Goal: Information Seeking & Learning: Learn about a topic

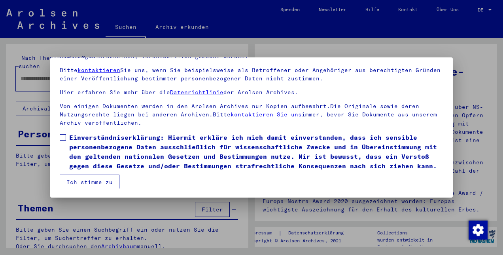
scroll to position [50, 0]
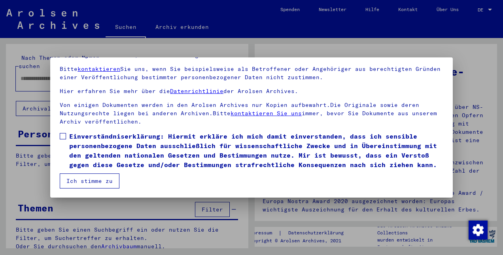
click at [61, 133] on span at bounding box center [63, 136] width 6 height 6
click at [78, 183] on button "Ich stimme zu" at bounding box center [90, 180] width 60 height 15
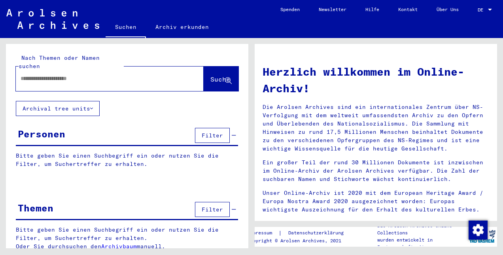
click at [34, 74] on input "text" at bounding box center [100, 78] width 159 height 8
click at [210, 75] on span "Suche" at bounding box center [220, 79] width 20 height 8
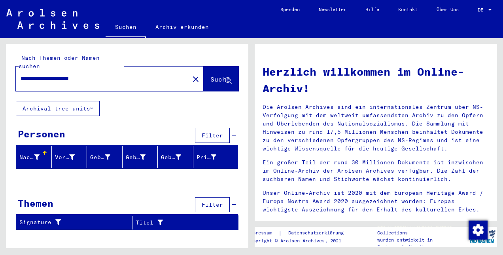
drag, startPoint x: 103, startPoint y: 68, endPoint x: 17, endPoint y: 59, distance: 86.6
click at [17, 66] on div "**********" at bounding box center [110, 78] width 188 height 25
type input "****"
click at [210, 75] on span "Suche" at bounding box center [220, 79] width 20 height 8
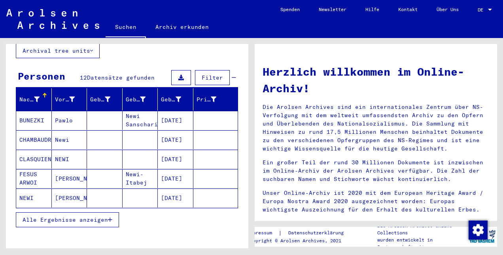
scroll to position [59, 0]
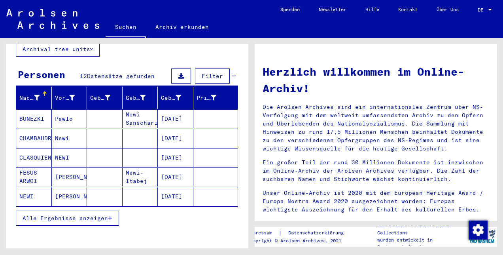
click at [90, 214] on span "Alle Ergebnisse anzeigen" at bounding box center [65, 217] width 85 height 7
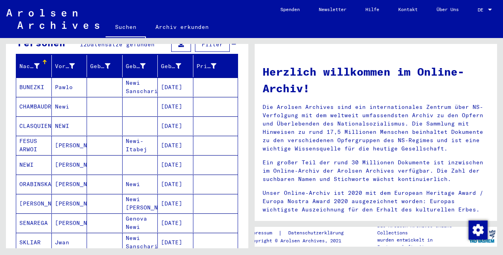
scroll to position [88, 0]
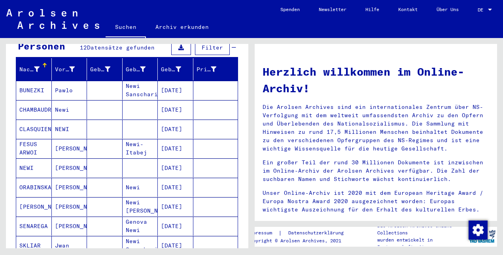
click at [25, 81] on mat-cell "BUNEZKI" at bounding box center [34, 90] width 36 height 19
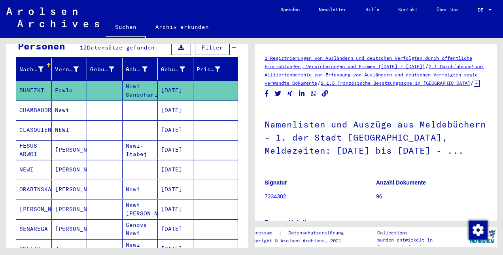
click at [60, 100] on mat-cell "Newi" at bounding box center [70, 109] width 36 height 19
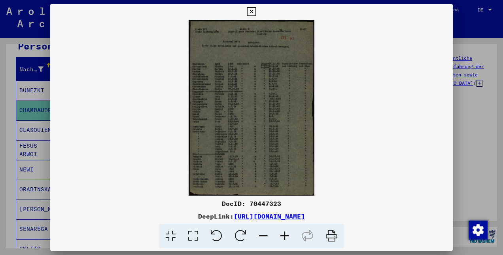
click at [286, 232] on icon at bounding box center [284, 236] width 21 height 24
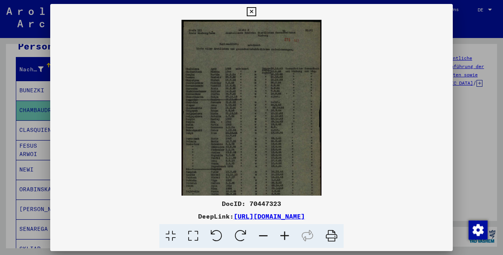
click at [286, 232] on icon at bounding box center [284, 236] width 21 height 24
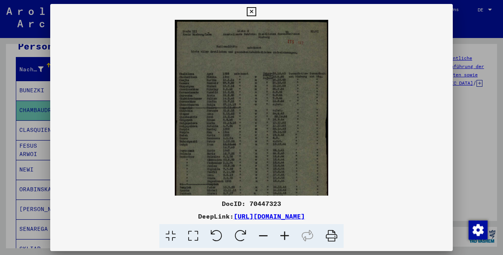
click at [286, 232] on icon at bounding box center [284, 236] width 21 height 24
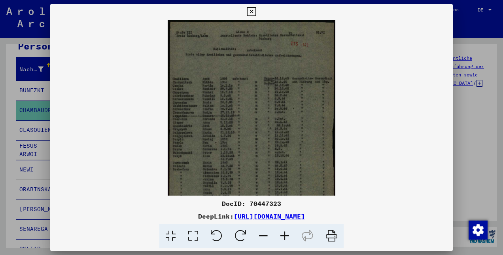
click at [286, 232] on icon at bounding box center [284, 236] width 21 height 24
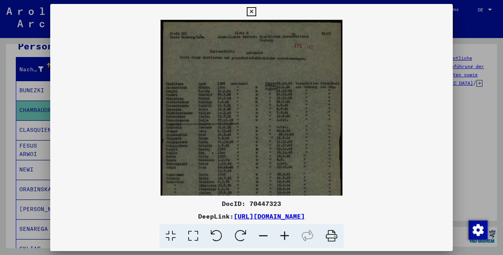
click at [286, 232] on icon at bounding box center [284, 236] width 21 height 24
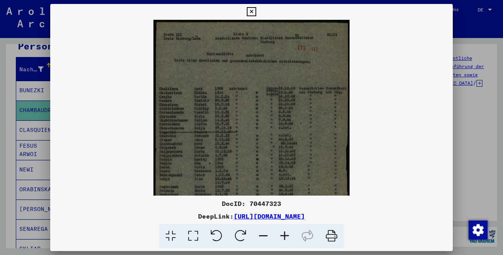
click at [286, 232] on icon at bounding box center [284, 236] width 21 height 24
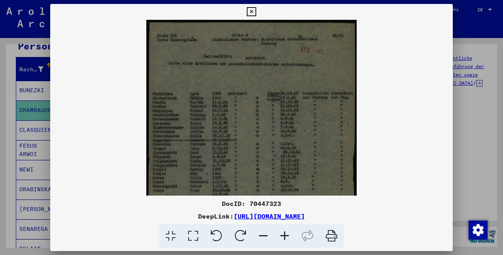
click at [286, 232] on icon at bounding box center [284, 236] width 21 height 24
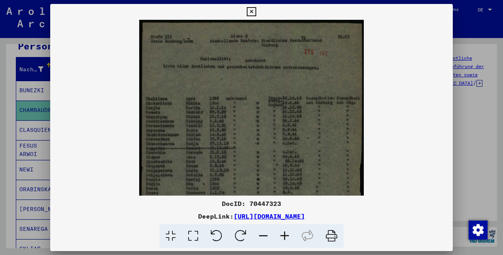
click at [286, 232] on icon at bounding box center [284, 236] width 21 height 24
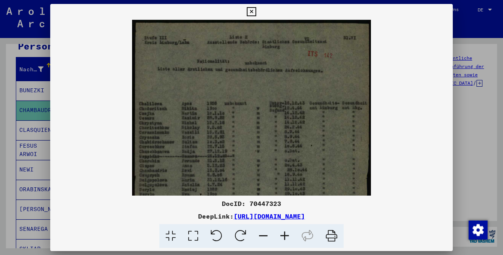
click at [286, 232] on icon at bounding box center [284, 236] width 21 height 24
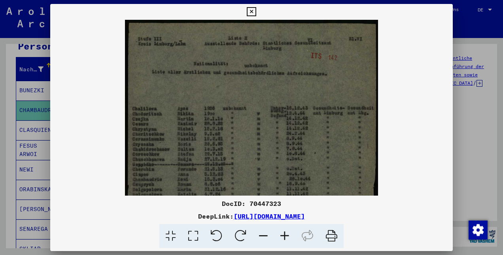
click at [286, 232] on icon at bounding box center [284, 236] width 21 height 24
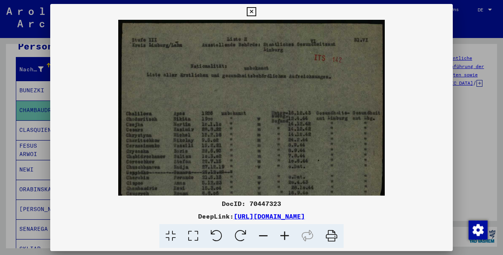
click at [252, 11] on icon at bounding box center [251, 11] width 9 height 9
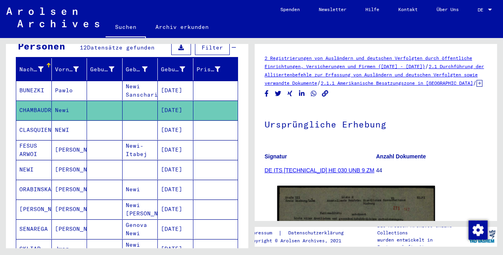
click at [61, 120] on mat-cell "NEWI" at bounding box center [70, 129] width 36 height 19
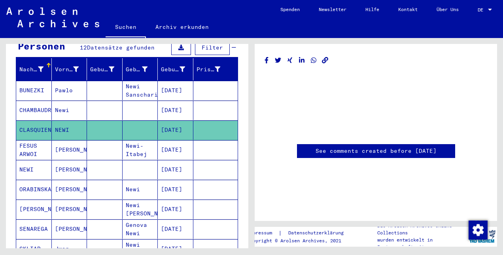
click at [32, 120] on mat-cell "CLASQUIEN" at bounding box center [34, 129] width 36 height 19
click at [28, 140] on mat-cell "FESUS ARWOI" at bounding box center [34, 149] width 36 height 19
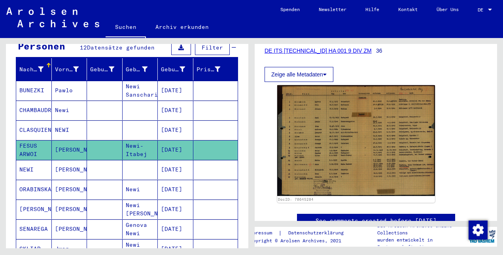
scroll to position [120, 0]
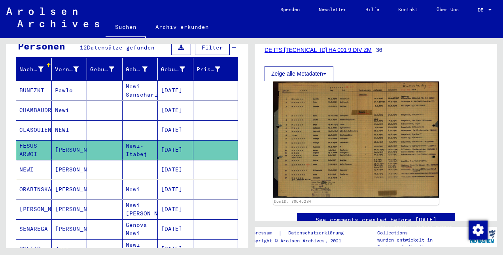
click at [373, 129] on img at bounding box center [356, 139] width 166 height 116
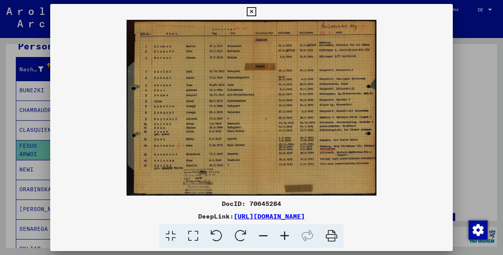
click at [285, 236] on icon at bounding box center [284, 236] width 21 height 24
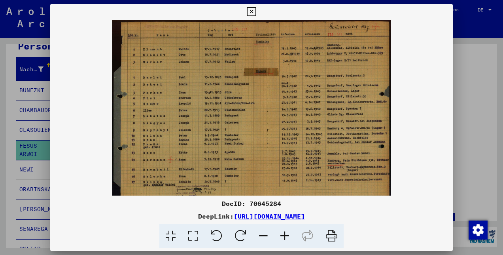
click at [285, 236] on icon at bounding box center [284, 236] width 21 height 24
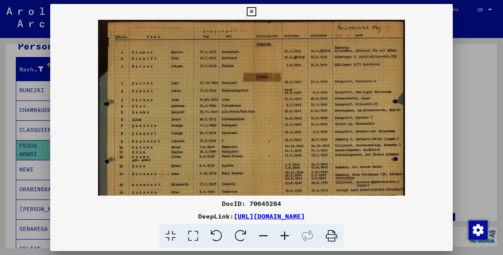
click at [285, 236] on icon at bounding box center [284, 236] width 21 height 24
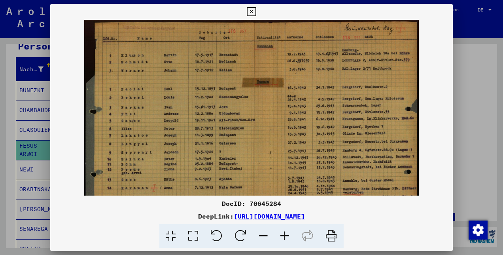
click at [285, 236] on icon at bounding box center [284, 236] width 21 height 24
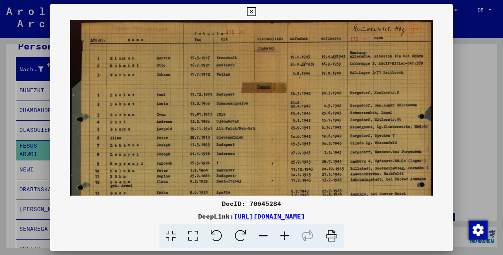
click at [285, 236] on icon at bounding box center [284, 236] width 21 height 24
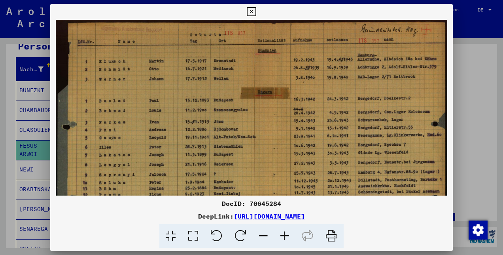
click at [285, 236] on icon at bounding box center [284, 236] width 21 height 24
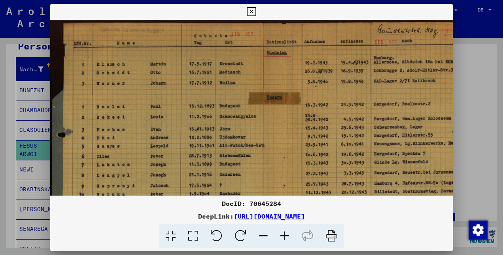
click at [252, 8] on icon at bounding box center [251, 11] width 9 height 9
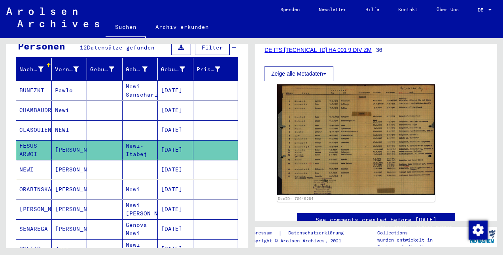
click at [25, 160] on mat-cell "NEWI" at bounding box center [34, 169] width 36 height 19
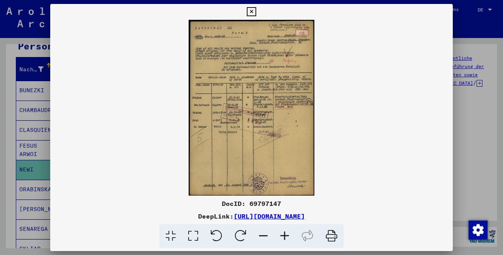
click at [281, 236] on icon at bounding box center [284, 236] width 21 height 24
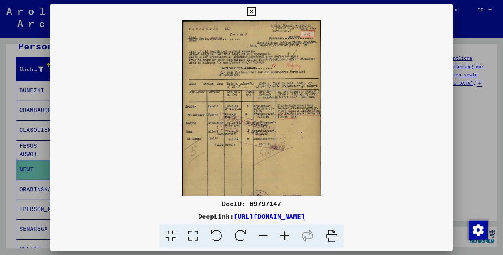
click at [281, 236] on icon at bounding box center [284, 236] width 21 height 24
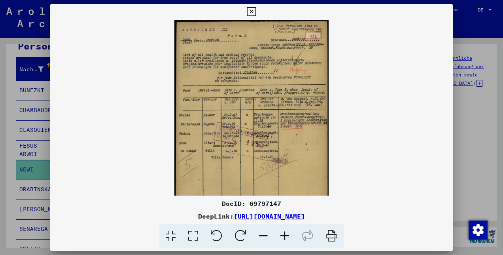
click at [281, 236] on icon at bounding box center [284, 236] width 21 height 24
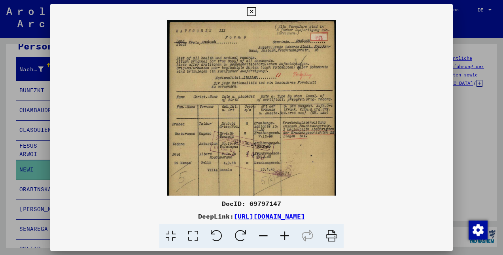
click at [281, 236] on icon at bounding box center [284, 236] width 21 height 24
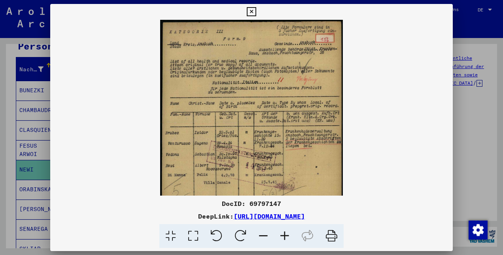
click at [281, 236] on icon at bounding box center [284, 236] width 21 height 24
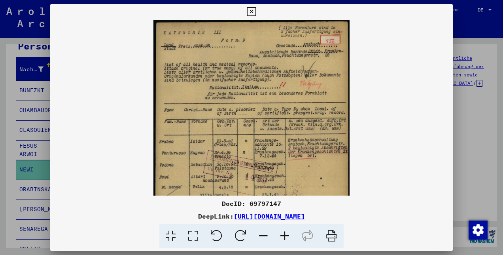
click at [281, 236] on icon at bounding box center [284, 236] width 21 height 24
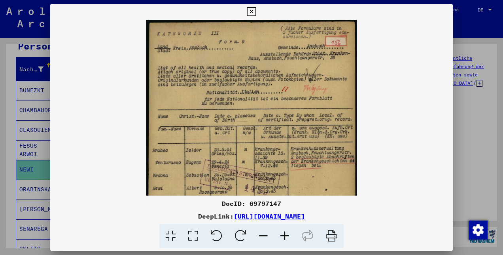
click at [281, 236] on icon at bounding box center [284, 236] width 21 height 24
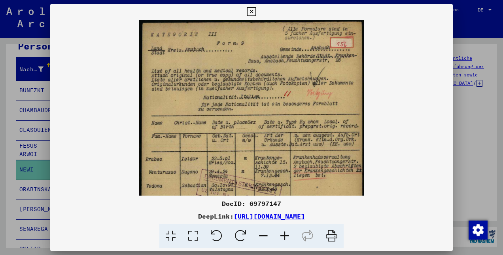
click at [281, 236] on icon at bounding box center [284, 236] width 21 height 24
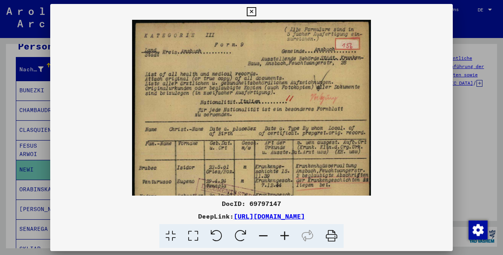
click at [251, 12] on icon at bounding box center [251, 11] width 9 height 9
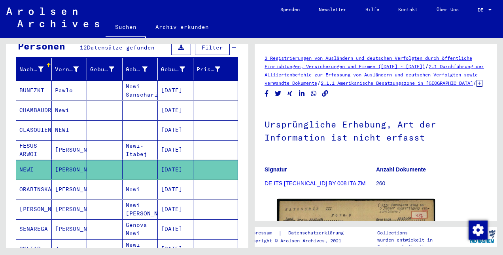
click at [36, 180] on mat-cell "ORABINSKA" at bounding box center [34, 189] width 36 height 19
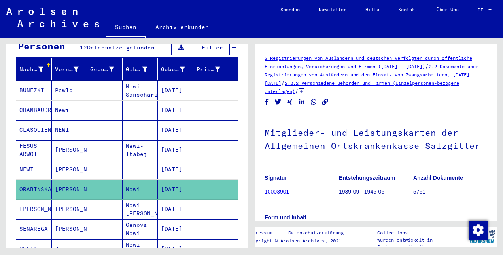
click at [64, 199] on mat-cell "[PERSON_NAME]" at bounding box center [70, 208] width 36 height 19
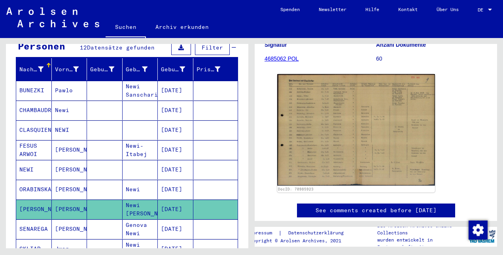
scroll to position [133, 0]
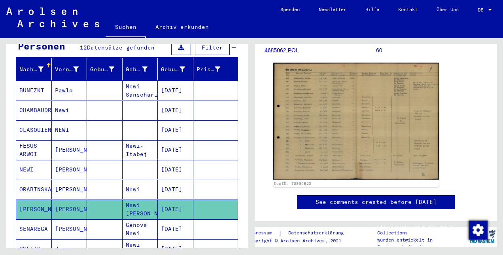
click at [344, 113] on img at bounding box center [356, 121] width 166 height 117
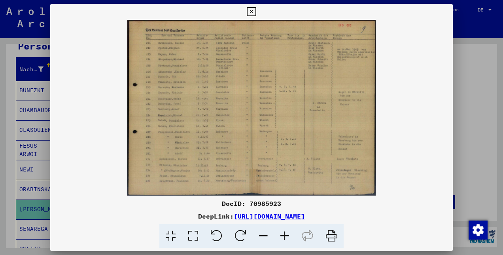
click at [285, 236] on icon at bounding box center [284, 236] width 21 height 24
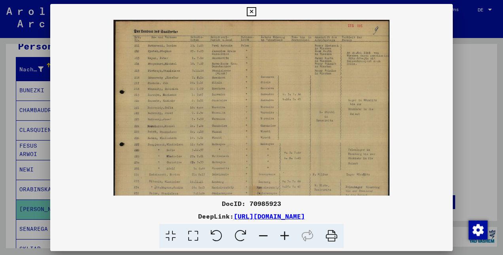
click at [285, 236] on icon at bounding box center [284, 236] width 21 height 24
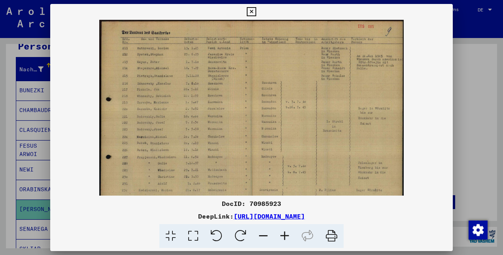
click at [285, 236] on icon at bounding box center [284, 236] width 21 height 24
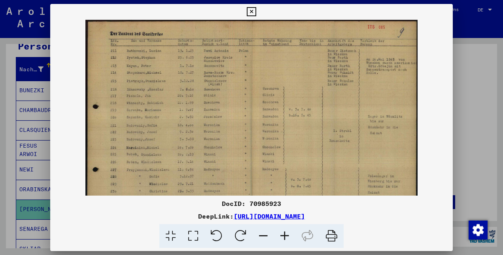
click at [285, 236] on icon at bounding box center [284, 236] width 21 height 24
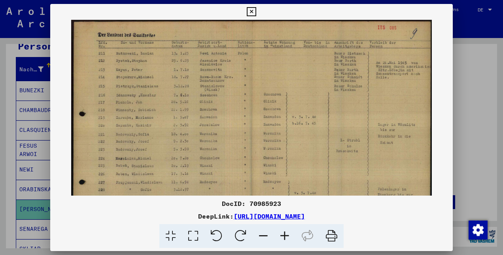
click at [285, 236] on icon at bounding box center [284, 236] width 21 height 24
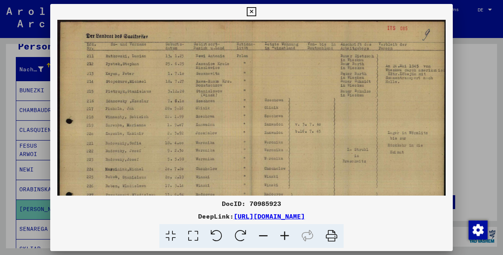
click at [285, 236] on icon at bounding box center [284, 236] width 21 height 24
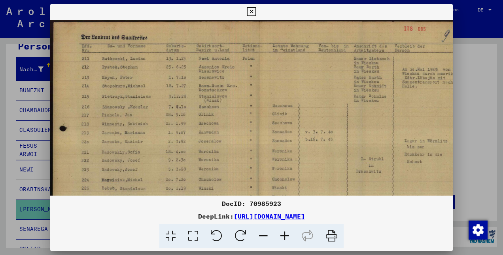
click at [285, 236] on icon at bounding box center [284, 236] width 21 height 24
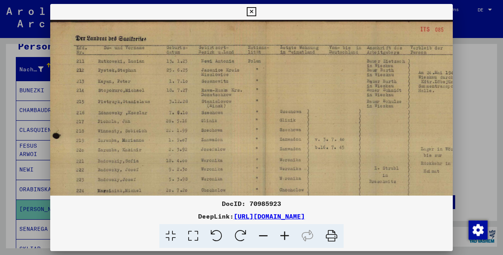
scroll to position [0, 7]
drag, startPoint x: 285, startPoint y: 142, endPoint x: 262, endPoint y: 166, distance: 33.8
click at [262, 166] on img at bounding box center [265, 177] width 444 height 314
click at [250, 9] on icon at bounding box center [251, 11] width 9 height 9
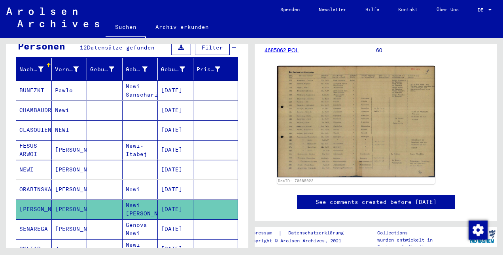
click at [33, 214] on icon at bounding box center [33, 223] width 20 height 32
click at [61, 219] on mat-cell "[PERSON_NAME]" at bounding box center [70, 228] width 36 height 19
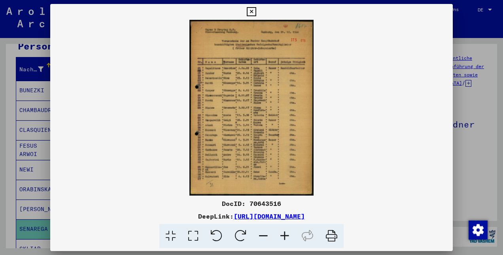
click at [287, 236] on icon at bounding box center [284, 236] width 21 height 24
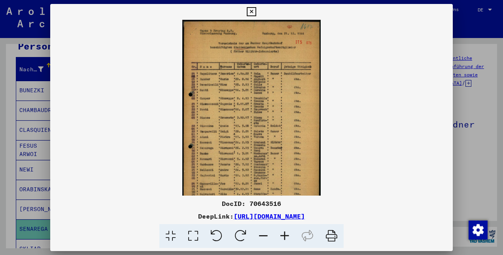
click at [287, 236] on icon at bounding box center [284, 236] width 21 height 24
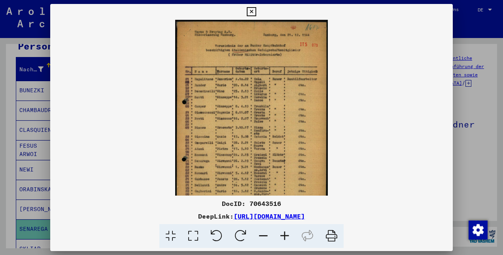
click at [287, 236] on icon at bounding box center [284, 236] width 21 height 24
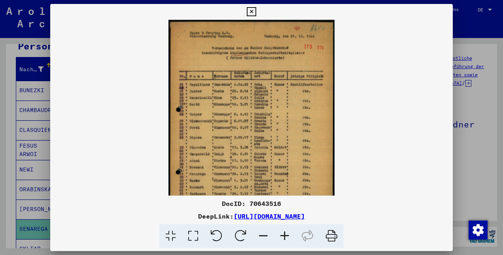
click at [287, 236] on icon at bounding box center [284, 236] width 21 height 24
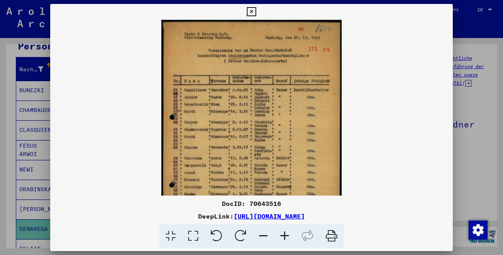
click at [287, 236] on icon at bounding box center [284, 236] width 21 height 24
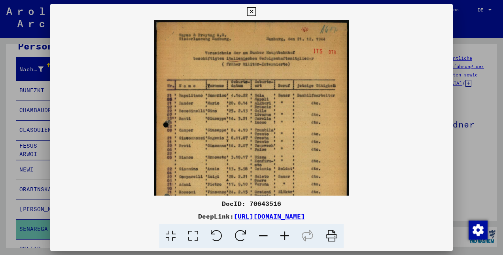
click at [287, 236] on icon at bounding box center [284, 236] width 21 height 24
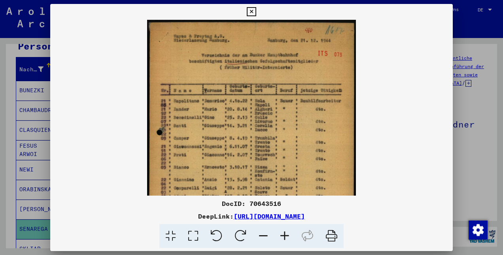
click at [287, 236] on icon at bounding box center [284, 236] width 21 height 24
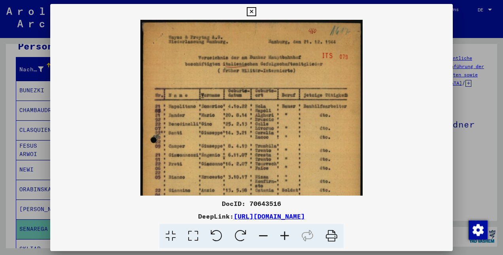
click at [287, 236] on icon at bounding box center [284, 236] width 21 height 24
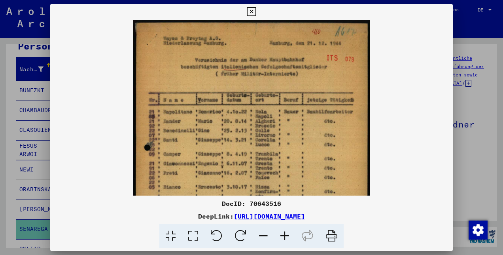
click at [287, 236] on icon at bounding box center [284, 236] width 21 height 24
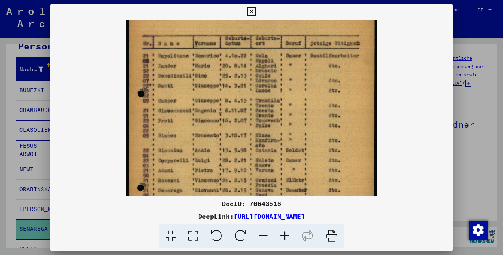
drag, startPoint x: 240, startPoint y: 162, endPoint x: 240, endPoint y: 102, distance: 59.7
click at [240, 102] on img at bounding box center [251, 135] width 250 height 354
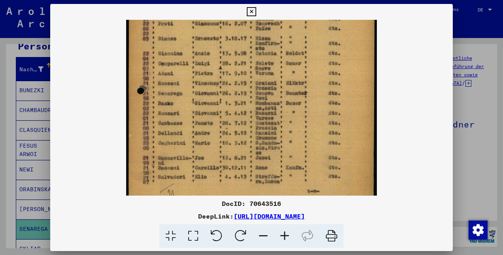
drag, startPoint x: 233, startPoint y: 165, endPoint x: 233, endPoint y: 69, distance: 95.7
click at [233, 69] on img at bounding box center [251, 39] width 250 height 354
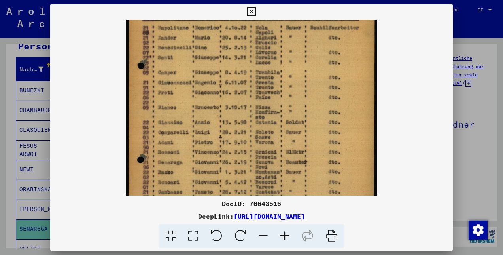
scroll to position [90, 0]
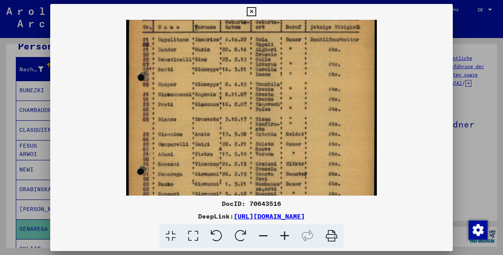
drag, startPoint x: 228, startPoint y: 128, endPoint x: 222, endPoint y: 170, distance: 43.1
click at [222, 170] on img at bounding box center [251, 119] width 250 height 354
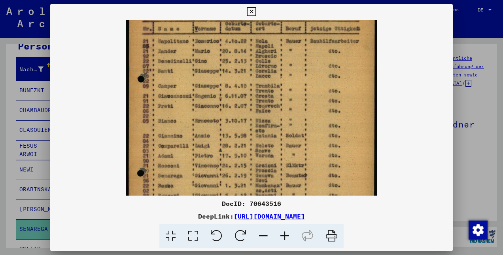
drag, startPoint x: 233, startPoint y: 84, endPoint x: 229, endPoint y: 93, distance: 9.3
click at [229, 93] on img at bounding box center [251, 121] width 250 height 354
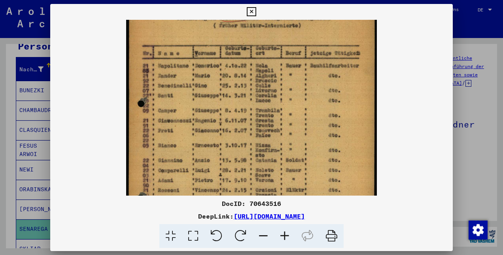
scroll to position [45, 0]
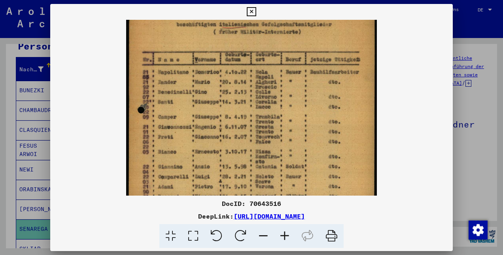
drag, startPoint x: 226, startPoint y: 124, endPoint x: 234, endPoint y: 161, distance: 38.0
click at [234, 161] on img at bounding box center [251, 152] width 250 height 354
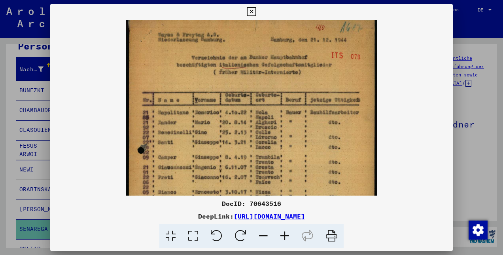
scroll to position [0, 0]
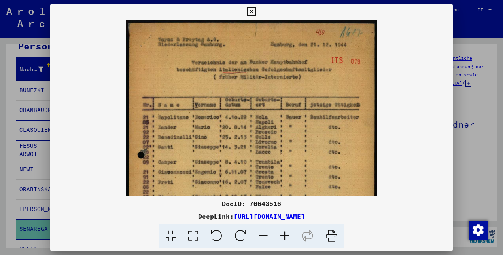
drag, startPoint x: 240, startPoint y: 84, endPoint x: 235, endPoint y: 143, distance: 59.1
click at [235, 143] on img at bounding box center [251, 197] width 250 height 354
click at [249, 11] on icon at bounding box center [251, 11] width 9 height 9
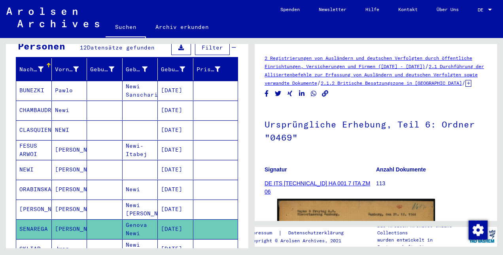
click at [29, 237] on icon at bounding box center [33, 223] width 20 height 32
click at [59, 239] on mat-cell "Jwan" at bounding box center [70, 248] width 36 height 19
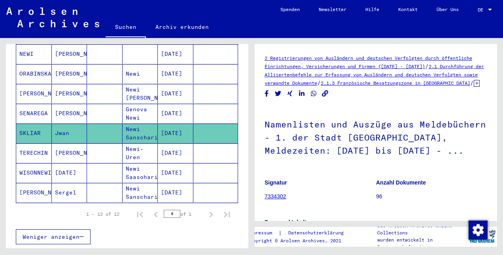
scroll to position [231, 0]
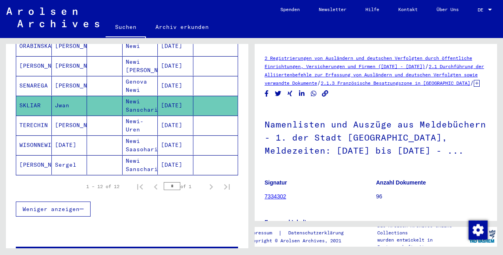
click at [61, 115] on mat-cell "[PERSON_NAME]." at bounding box center [70, 124] width 36 height 19
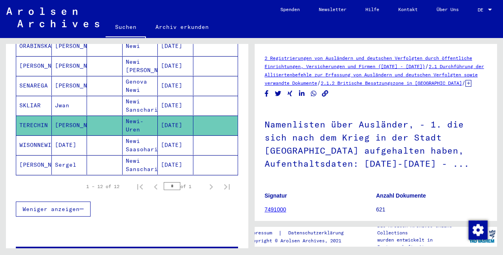
click at [57, 135] on mat-cell "[DATE]" at bounding box center [70, 144] width 36 height 19
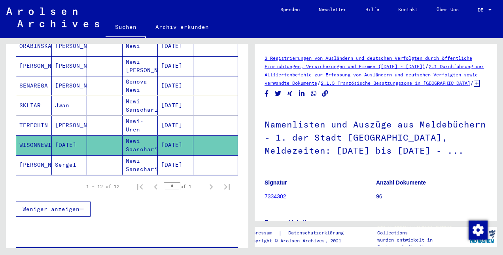
click at [57, 155] on mat-cell "Sergel" at bounding box center [70, 164] width 36 height 19
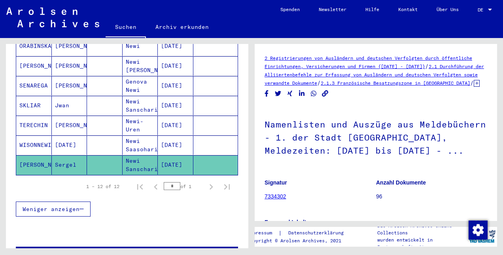
click at [26, 155] on mat-cell "[PERSON_NAME]" at bounding box center [34, 164] width 36 height 19
click at [30, 135] on mat-cell "WISONNEWI" at bounding box center [34, 144] width 36 height 19
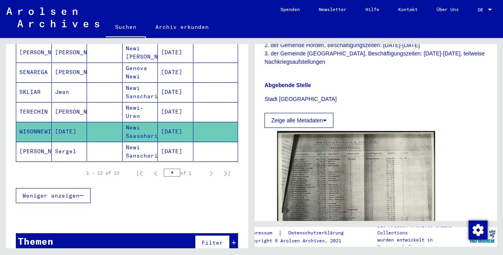
scroll to position [239, 0]
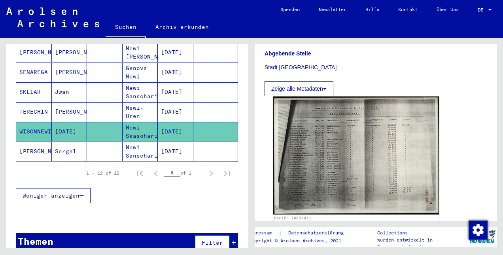
click at [335, 153] on img at bounding box center [356, 155] width 166 height 118
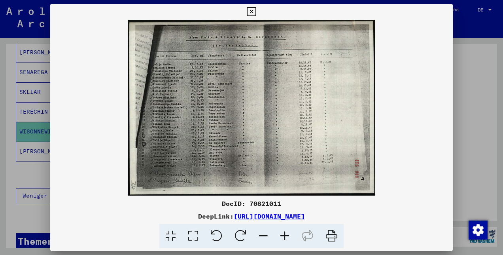
click at [252, 9] on icon at bounding box center [251, 11] width 9 height 9
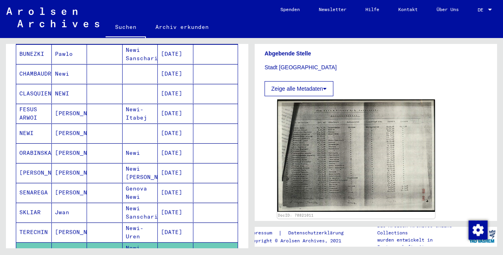
scroll to position [0, 0]
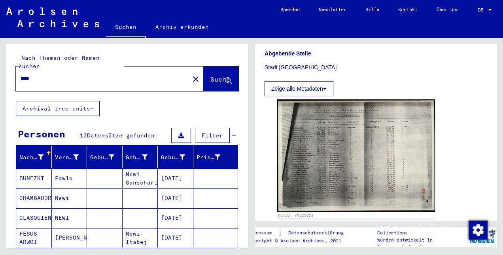
drag, startPoint x: 40, startPoint y: 67, endPoint x: -2, endPoint y: 66, distance: 41.1
click at [0, 66] on html "Suchen Archiv erkunden Spenden Newsletter Hilfe Kontakt Über Uns Suchen Archiv …" at bounding box center [251, 127] width 503 height 255
click at [206, 66] on button "Suche" at bounding box center [221, 78] width 35 height 25
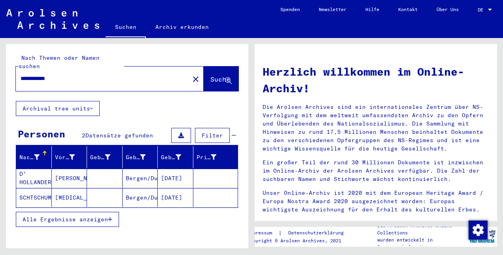
click at [31, 168] on mat-cell "D' HOLLANDER" at bounding box center [34, 177] width 36 height 19
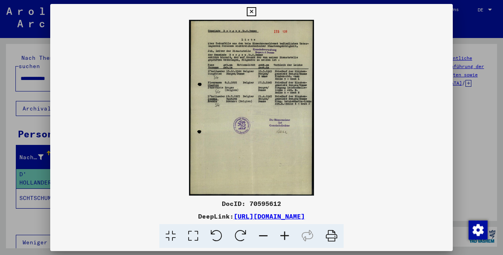
click at [282, 239] on icon at bounding box center [284, 236] width 21 height 24
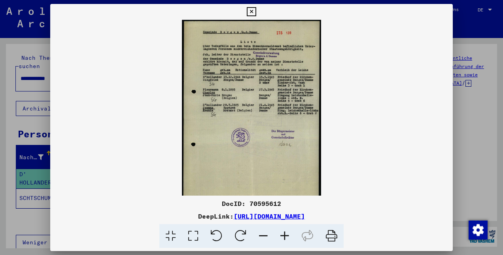
click at [282, 239] on icon at bounding box center [284, 236] width 21 height 24
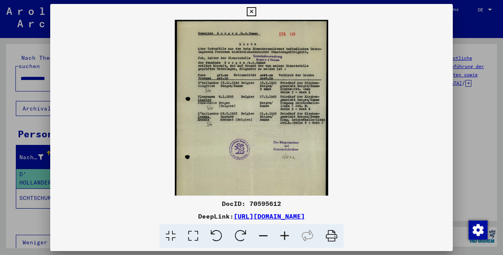
click at [282, 239] on icon at bounding box center [284, 236] width 21 height 24
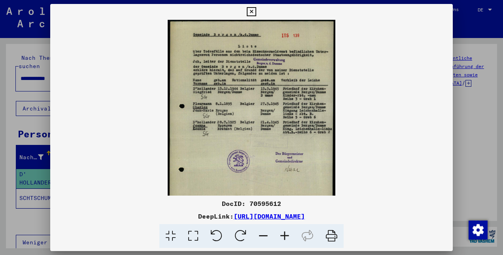
click at [282, 239] on icon at bounding box center [284, 236] width 21 height 24
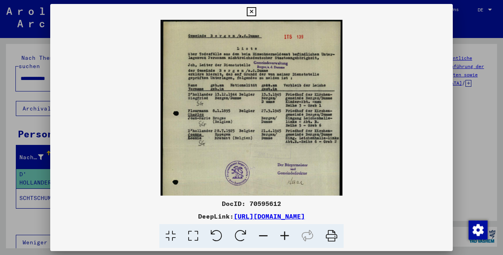
click at [282, 239] on icon at bounding box center [284, 236] width 21 height 24
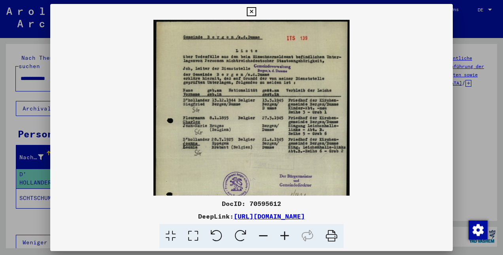
click at [282, 239] on icon at bounding box center [284, 236] width 21 height 24
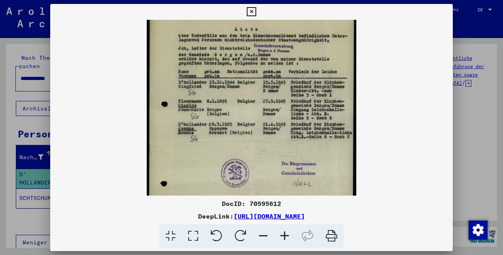
drag, startPoint x: 269, startPoint y: 171, endPoint x: 267, endPoint y: 150, distance: 21.1
click at [267, 150] on img at bounding box center [252, 143] width 210 height 294
click at [267, 150] on img at bounding box center [252, 144] width 210 height 294
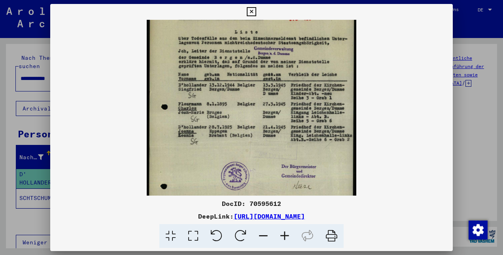
scroll to position [21, 0]
click at [253, 107] on img at bounding box center [252, 146] width 210 height 294
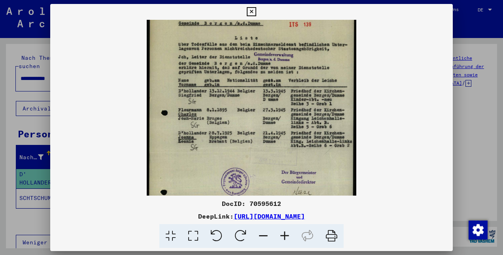
scroll to position [13, 0]
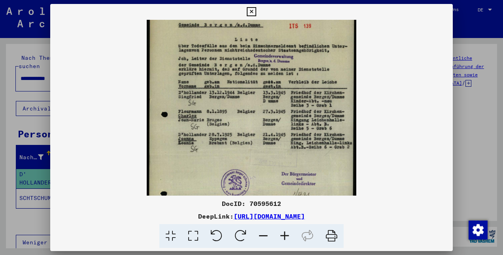
drag, startPoint x: 293, startPoint y: 74, endPoint x: 292, endPoint y: 82, distance: 8.7
click at [292, 82] on img at bounding box center [252, 153] width 210 height 294
click at [250, 12] on icon at bounding box center [251, 11] width 9 height 9
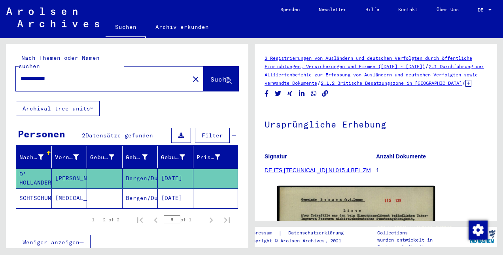
click at [33, 188] on mat-cell "SCHTSCHUMAK" at bounding box center [34, 197] width 36 height 19
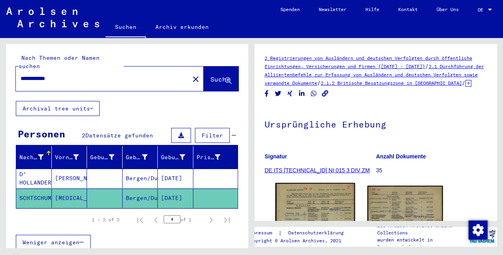
click at [295, 207] on img at bounding box center [314, 238] width 79 height 110
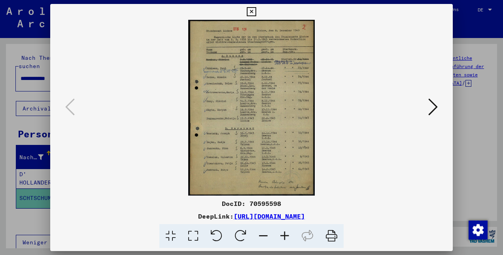
click at [284, 236] on icon at bounding box center [284, 236] width 21 height 24
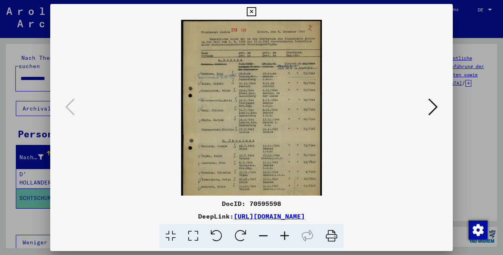
click at [284, 236] on icon at bounding box center [284, 236] width 21 height 24
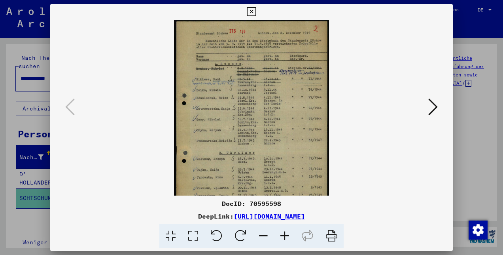
click at [284, 236] on icon at bounding box center [284, 236] width 21 height 24
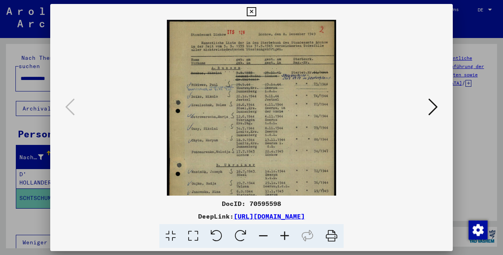
click at [284, 236] on icon at bounding box center [284, 236] width 21 height 24
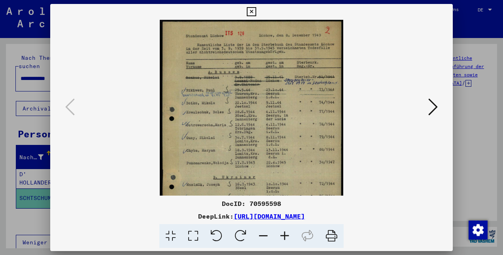
click at [284, 236] on icon at bounding box center [284, 236] width 21 height 24
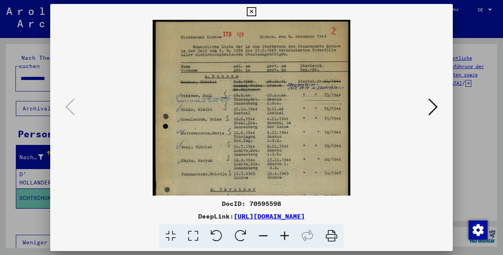
click at [284, 236] on icon at bounding box center [284, 236] width 21 height 24
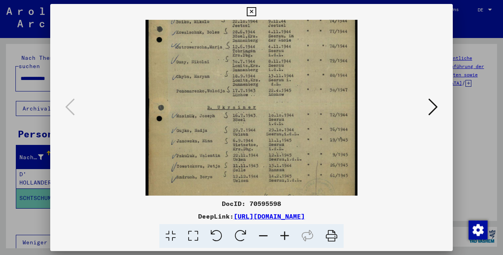
scroll to position [93, 0]
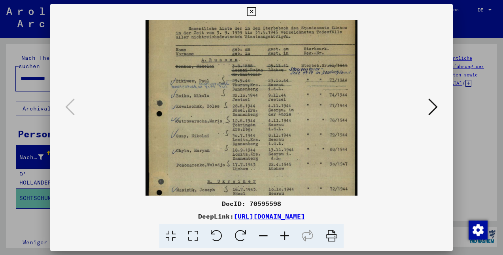
drag, startPoint x: 262, startPoint y: 169, endPoint x: 253, endPoint y: 159, distance: 14.0
click at [253, 159] on img at bounding box center [252, 147] width 212 height 294
click at [262, 236] on icon at bounding box center [263, 236] width 21 height 24
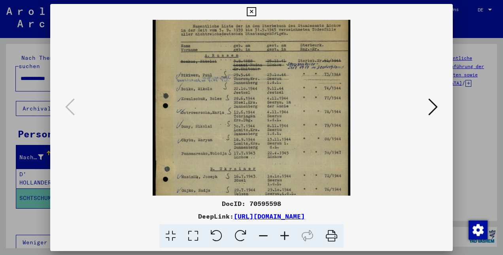
click at [262, 236] on icon at bounding box center [263, 236] width 21 height 24
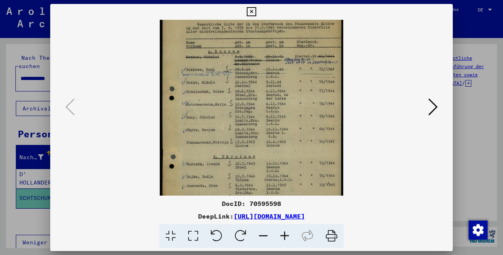
click at [262, 236] on icon at bounding box center [263, 236] width 21 height 24
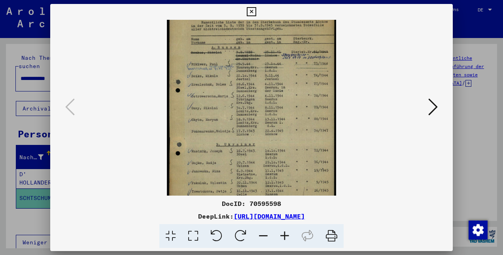
click at [262, 236] on icon at bounding box center [263, 236] width 21 height 24
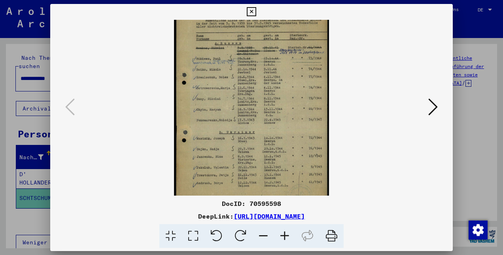
click at [262, 236] on icon at bounding box center [263, 236] width 21 height 24
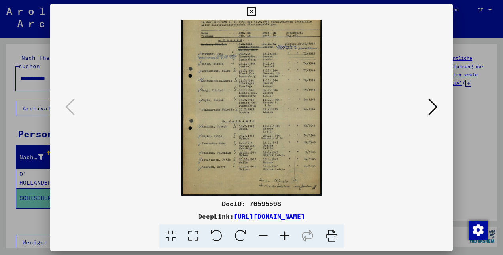
scroll to position [20, 0]
click at [262, 236] on icon at bounding box center [263, 236] width 21 height 24
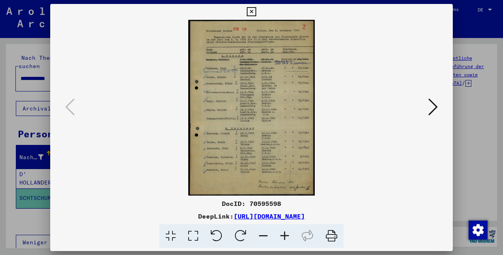
click at [262, 236] on icon at bounding box center [263, 236] width 21 height 24
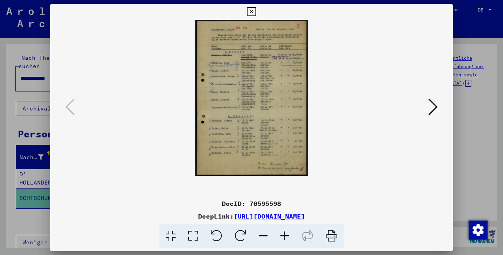
click at [283, 238] on icon at bounding box center [284, 236] width 21 height 24
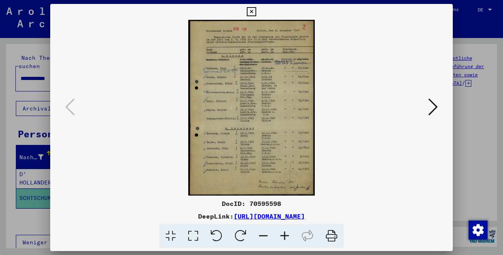
click at [434, 108] on icon at bounding box center [432, 106] width 9 height 19
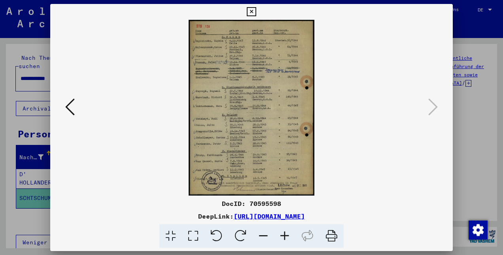
click at [250, 12] on icon at bounding box center [251, 11] width 9 height 9
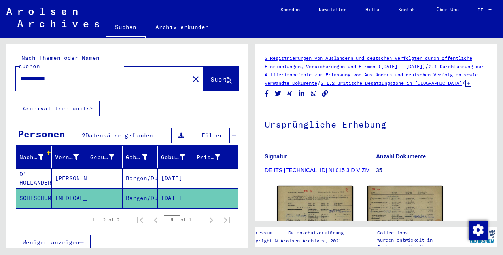
drag, startPoint x: 65, startPoint y: 72, endPoint x: 21, endPoint y: 72, distance: 44.3
click at [21, 74] on input "**********" at bounding box center [103, 78] width 164 height 8
type input "******"
click at [210, 75] on span "Suche" at bounding box center [220, 79] width 20 height 8
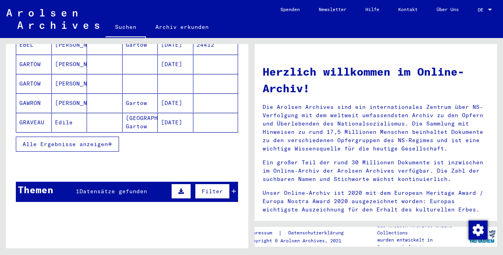
scroll to position [133, 0]
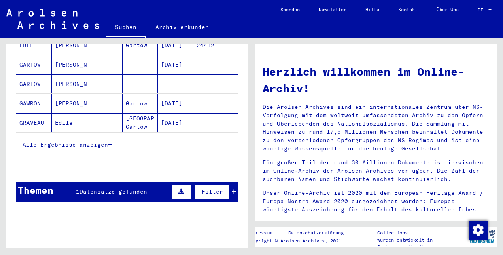
click at [104, 188] on span "Datensätze gefunden" at bounding box center [113, 191] width 68 height 7
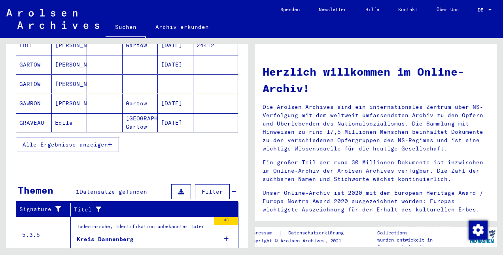
click at [99, 223] on div "Todesmärsche, Identifikation unbekannter Toter und NS-Prozesse > Todesmärsche /…" at bounding box center [144, 228] width 134 height 11
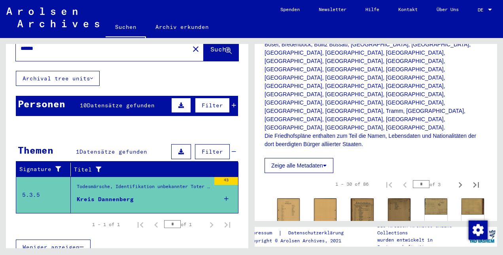
scroll to position [181, 0]
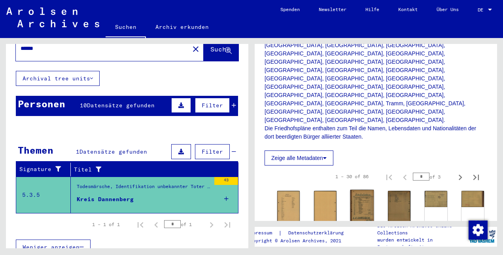
click at [360, 189] on img at bounding box center [362, 205] width 24 height 33
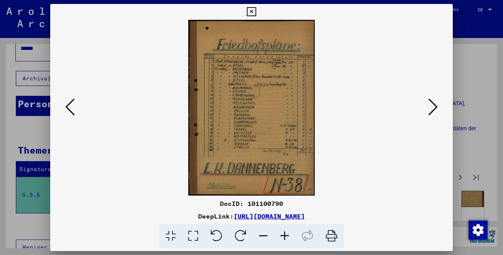
click at [436, 107] on icon at bounding box center [432, 106] width 9 height 19
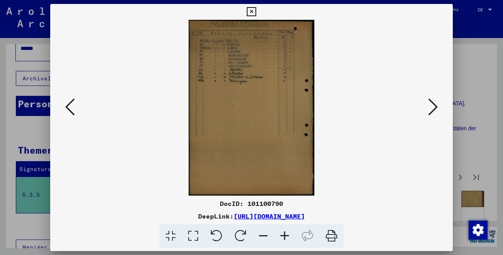
click at [436, 107] on icon at bounding box center [432, 106] width 9 height 19
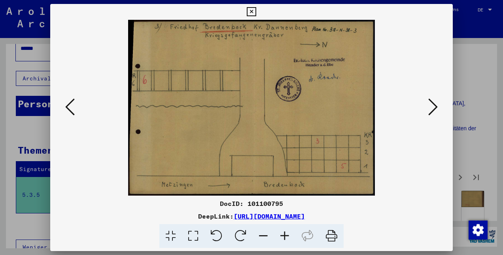
click at [436, 107] on icon at bounding box center [432, 106] width 9 height 19
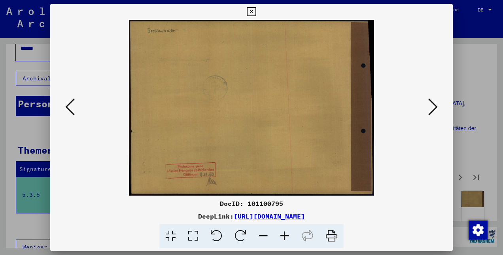
click at [436, 107] on icon at bounding box center [432, 106] width 9 height 19
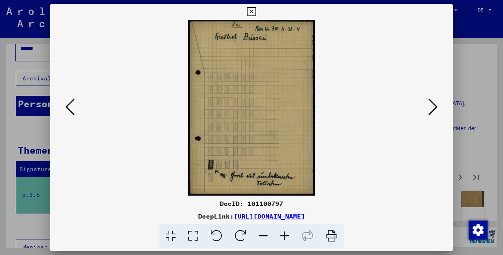
click at [436, 107] on icon at bounding box center [432, 106] width 9 height 19
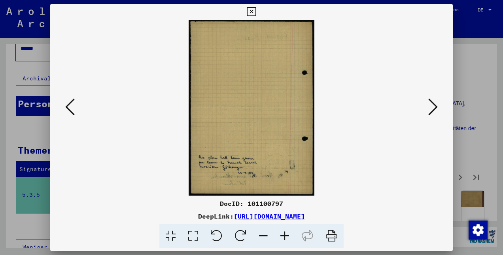
click at [436, 107] on icon at bounding box center [432, 106] width 9 height 19
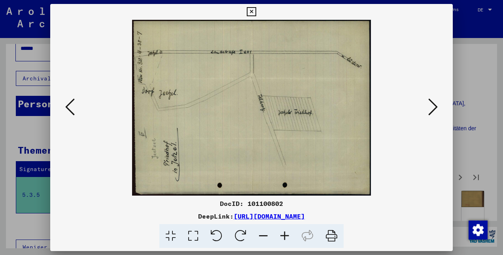
click at [436, 107] on icon at bounding box center [432, 106] width 9 height 19
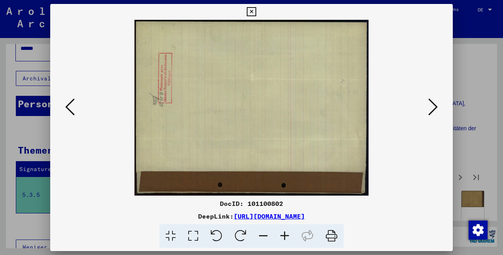
click at [436, 107] on icon at bounding box center [432, 106] width 9 height 19
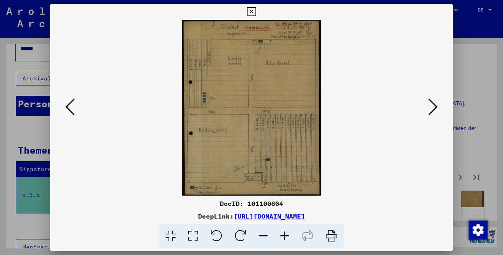
click at [436, 107] on icon at bounding box center [432, 106] width 9 height 19
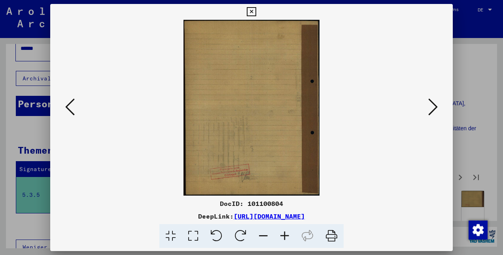
click at [436, 107] on icon at bounding box center [432, 106] width 9 height 19
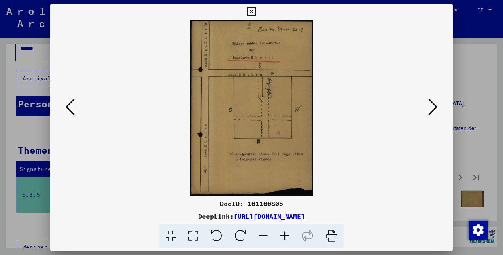
click at [436, 107] on icon at bounding box center [432, 106] width 9 height 19
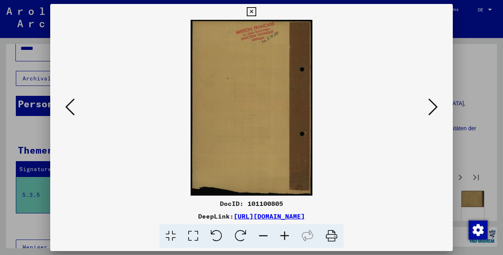
click at [436, 107] on icon at bounding box center [432, 106] width 9 height 19
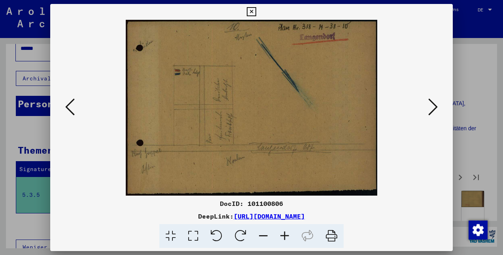
click at [436, 107] on icon at bounding box center [432, 106] width 9 height 19
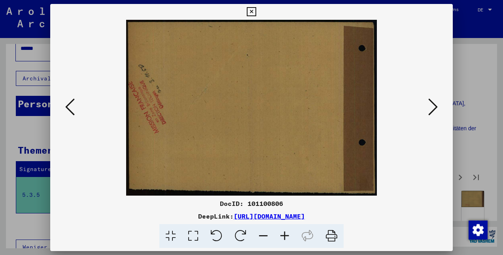
click at [436, 107] on icon at bounding box center [432, 106] width 9 height 19
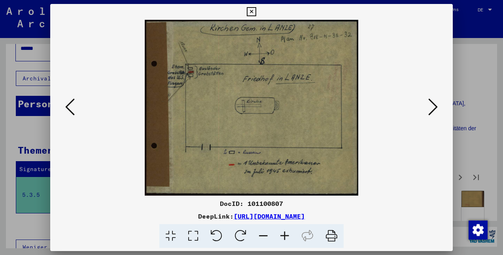
click at [436, 107] on icon at bounding box center [432, 106] width 9 height 19
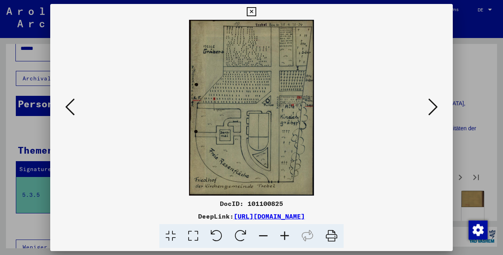
click at [436, 107] on icon at bounding box center [432, 106] width 9 height 19
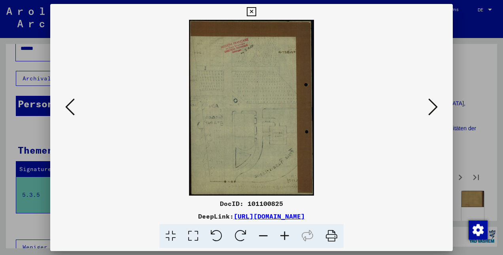
click at [436, 107] on icon at bounding box center [432, 106] width 9 height 19
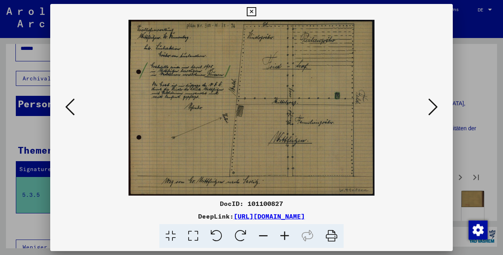
click at [436, 107] on icon at bounding box center [432, 106] width 9 height 19
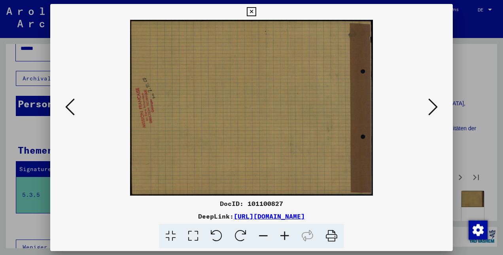
click at [436, 107] on icon at bounding box center [432, 106] width 9 height 19
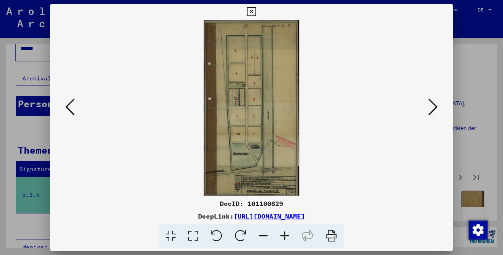
click at [436, 107] on icon at bounding box center [432, 106] width 9 height 19
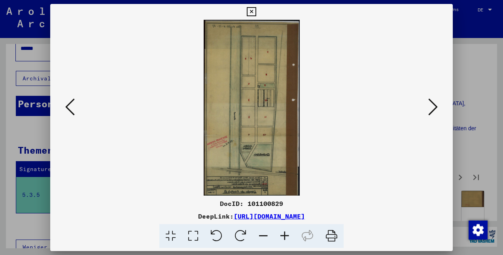
click at [436, 107] on icon at bounding box center [432, 106] width 9 height 19
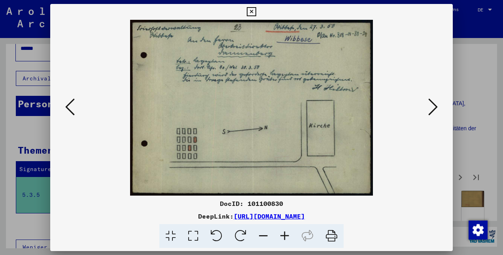
click at [436, 107] on icon at bounding box center [432, 106] width 9 height 19
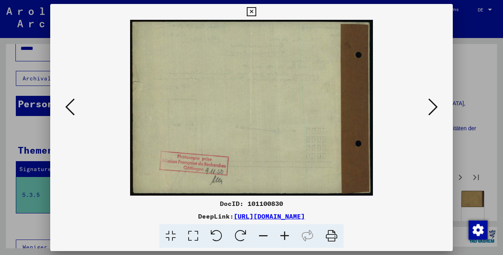
click at [436, 107] on icon at bounding box center [432, 106] width 9 height 19
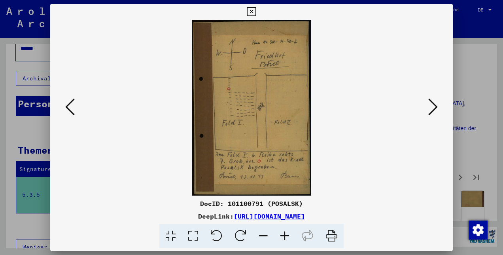
click at [436, 107] on icon at bounding box center [432, 106] width 9 height 19
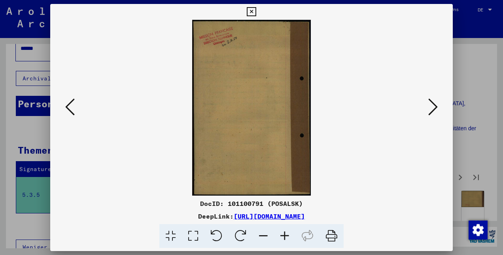
click at [436, 107] on icon at bounding box center [432, 106] width 9 height 19
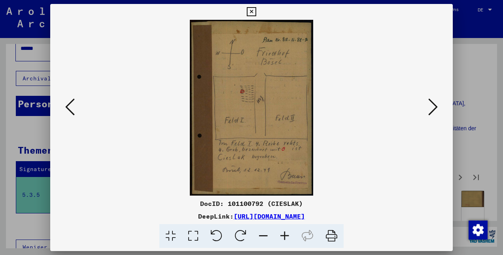
click at [436, 107] on icon at bounding box center [432, 106] width 9 height 19
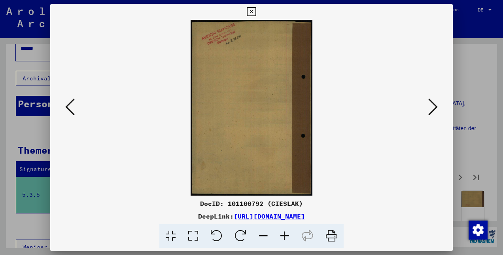
click at [436, 107] on icon at bounding box center [432, 106] width 9 height 19
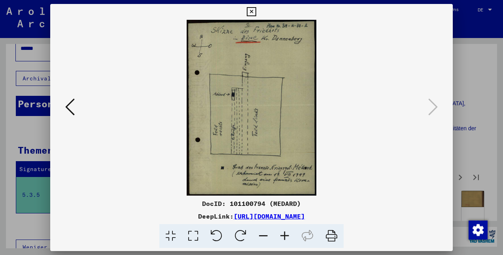
click at [251, 13] on icon at bounding box center [251, 11] width 9 height 9
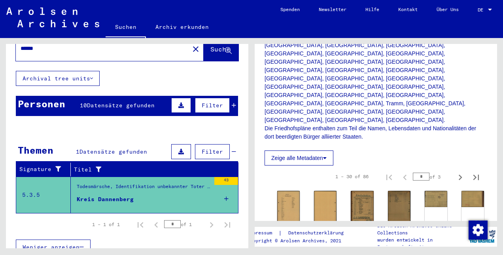
scroll to position [0, 0]
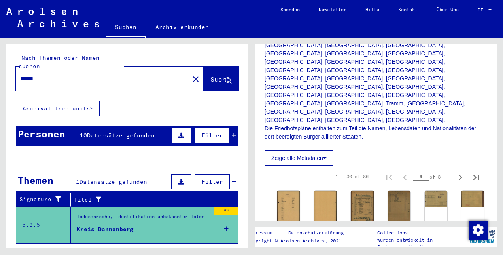
click at [94, 132] on span "Datensätze gefunden" at bounding box center [121, 135] width 68 height 7
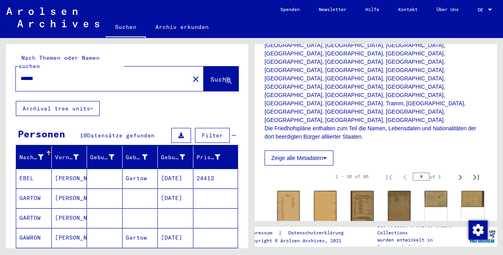
click at [27, 168] on mat-cell "EBEL" at bounding box center [34, 177] width 36 height 19
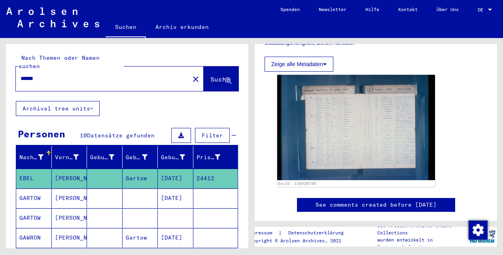
scroll to position [195, 0]
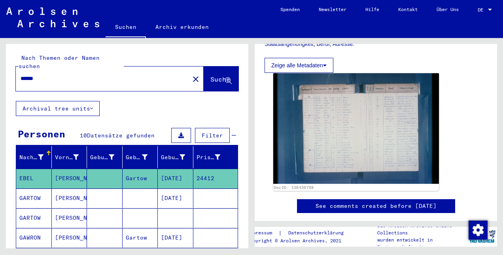
click at [384, 126] on img at bounding box center [356, 128] width 166 height 110
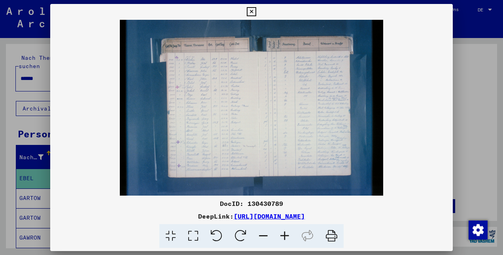
click at [282, 233] on icon at bounding box center [284, 236] width 21 height 24
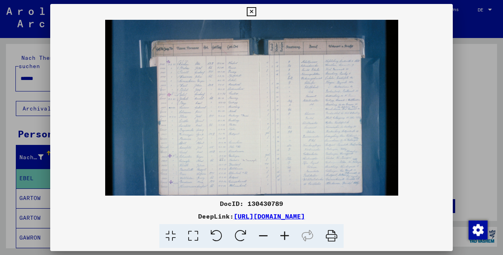
click at [282, 233] on icon at bounding box center [284, 236] width 21 height 24
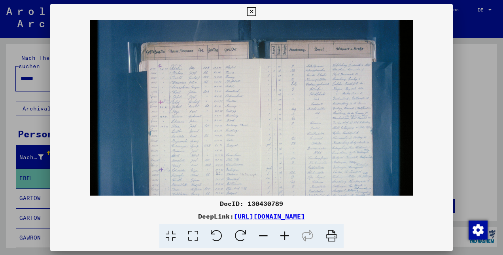
click at [282, 233] on icon at bounding box center [284, 236] width 21 height 24
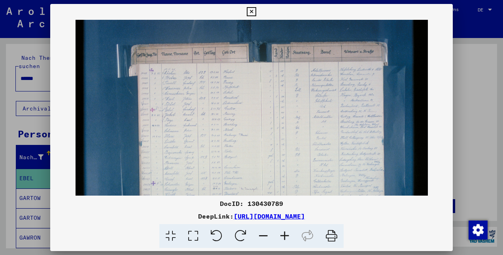
click at [282, 233] on icon at bounding box center [284, 236] width 21 height 24
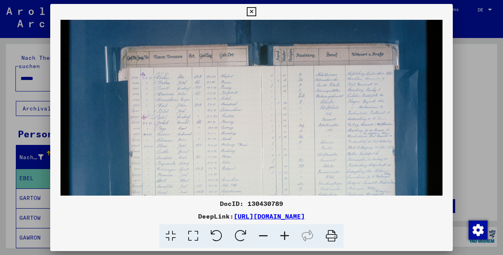
click at [282, 233] on icon at bounding box center [284, 236] width 21 height 24
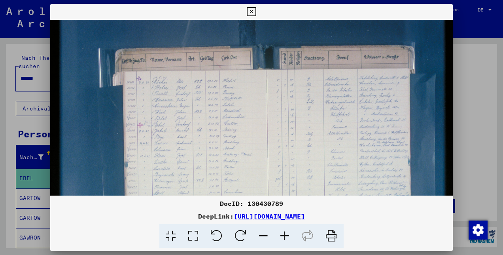
click at [282, 233] on icon at bounding box center [284, 236] width 21 height 24
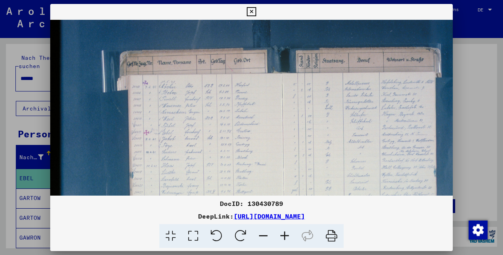
click at [282, 233] on icon at bounding box center [284, 236] width 21 height 24
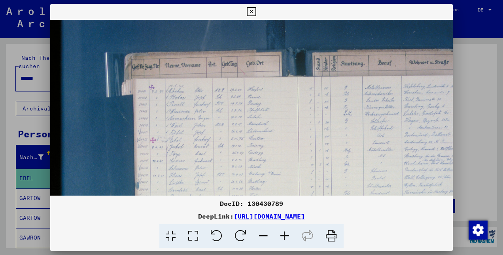
click at [282, 233] on icon at bounding box center [284, 236] width 21 height 24
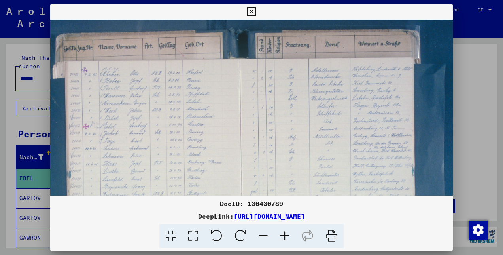
scroll to position [21, 73]
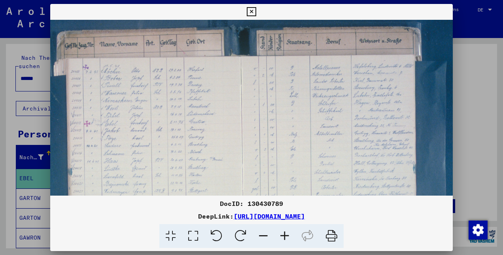
drag, startPoint x: 324, startPoint y: 128, endPoint x: 257, endPoint y: 113, distance: 68.6
click at [257, 113] on img at bounding box center [228, 163] width 501 height 334
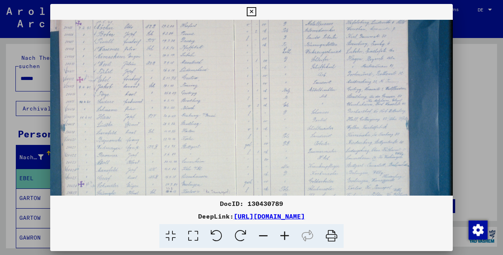
scroll to position [78, 78]
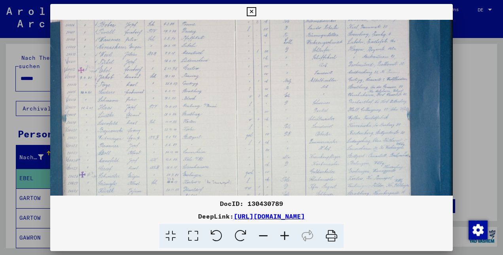
drag, startPoint x: 278, startPoint y: 147, endPoint x: 274, endPoint y: 95, distance: 52.3
click at [274, 95] on img at bounding box center [222, 109] width 501 height 334
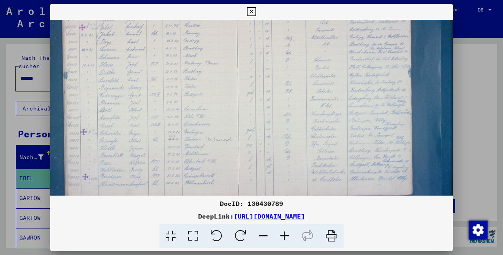
scroll to position [119, 77]
drag, startPoint x: 282, startPoint y: 140, endPoint x: 284, endPoint y: 104, distance: 36.4
click at [284, 104] on img at bounding box center [224, 68] width 501 height 334
click at [283, 233] on icon at bounding box center [284, 236] width 21 height 24
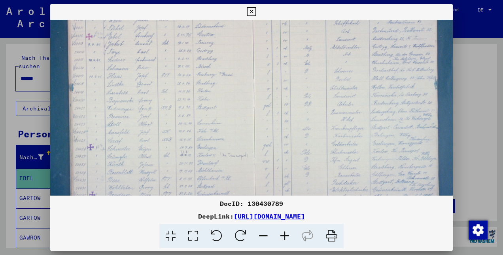
click at [283, 233] on icon at bounding box center [284, 236] width 21 height 24
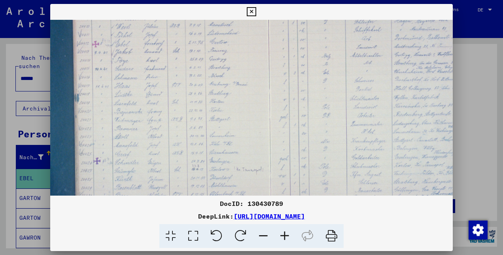
click at [283, 233] on icon at bounding box center [284, 236] width 21 height 24
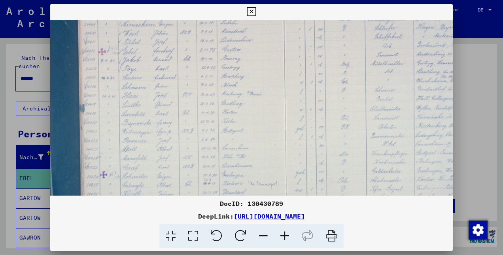
click at [283, 233] on icon at bounding box center [284, 236] width 21 height 24
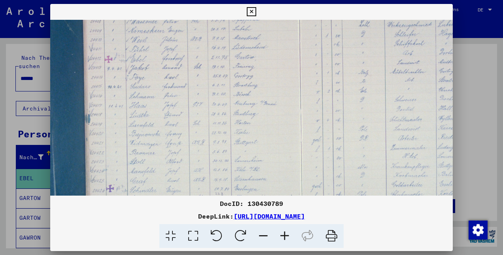
click at [283, 233] on icon at bounding box center [284, 236] width 21 height 24
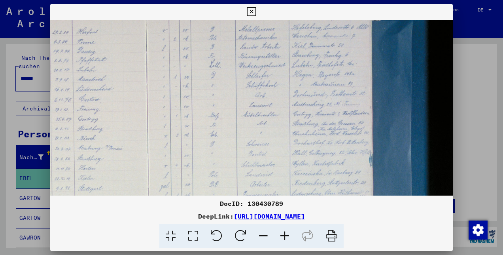
scroll to position [80, 247]
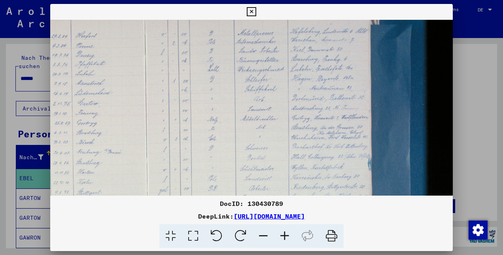
drag, startPoint x: 387, startPoint y: 146, endPoint x: 167, endPoint y: 187, distance: 223.7
click at [167, 187] on img at bounding box center [128, 156] width 649 height 433
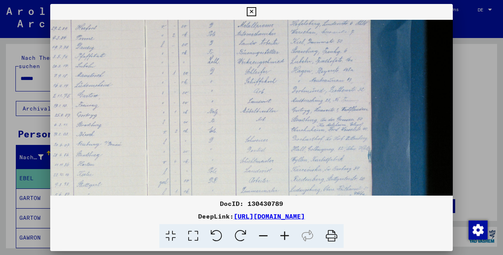
scroll to position [89, 247]
drag, startPoint x: 191, startPoint y: 105, endPoint x: 188, endPoint y: 101, distance: 5.6
click at [188, 101] on img at bounding box center [128, 146] width 649 height 433
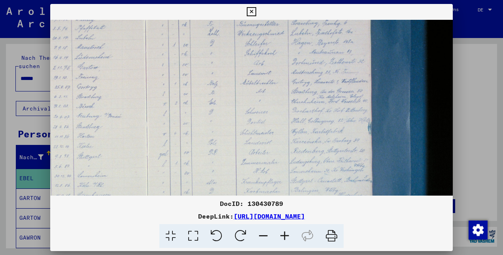
scroll to position [117, 247]
drag, startPoint x: 199, startPoint y: 146, endPoint x: 195, endPoint y: 121, distance: 25.3
click at [195, 121] on img at bounding box center [128, 119] width 649 height 433
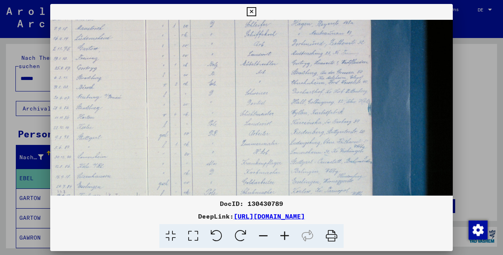
scroll to position [137, 247]
drag, startPoint x: 192, startPoint y: 149, endPoint x: 190, endPoint y: 131, distance: 18.7
click at [190, 131] on img at bounding box center [128, 99] width 649 height 433
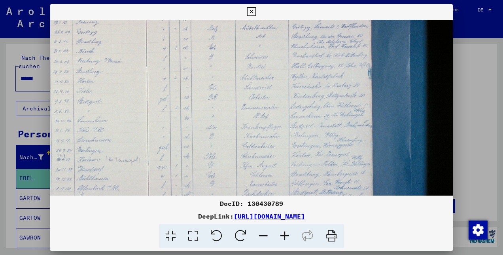
drag, startPoint x: 193, startPoint y: 155, endPoint x: 191, endPoint y: 122, distance: 32.9
click at [191, 122] on img at bounding box center [128, 65] width 649 height 433
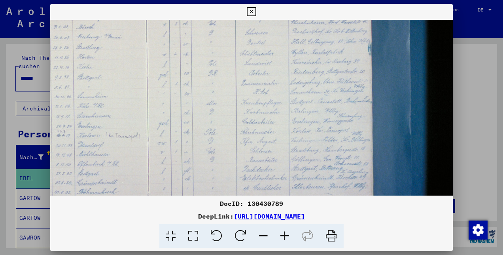
scroll to position [199, 247]
drag, startPoint x: 192, startPoint y: 146, endPoint x: 189, endPoint y: 119, distance: 26.2
click at [189, 119] on img at bounding box center [128, 37] width 649 height 433
drag, startPoint x: 154, startPoint y: 101, endPoint x: 141, endPoint y: 88, distance: 18.7
click at [147, 97] on img at bounding box center [128, 37] width 649 height 433
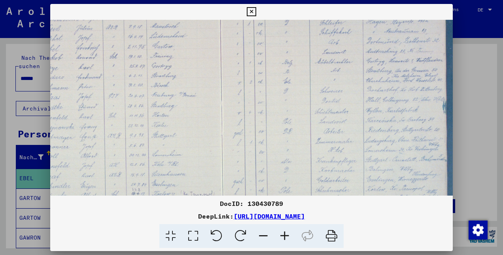
scroll to position [129, 172]
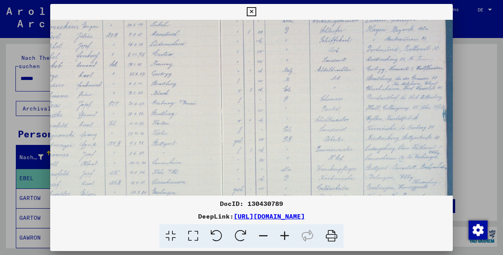
drag, startPoint x: 146, startPoint y: 91, endPoint x: 222, endPoint y: 171, distance: 110.5
click at [222, 171] on img at bounding box center [203, 107] width 649 height 433
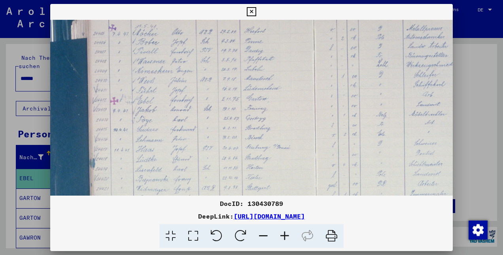
drag, startPoint x: 139, startPoint y: 104, endPoint x: 228, endPoint y: 150, distance: 100.1
click at [228, 150] on img at bounding box center [297, 151] width 649 height 433
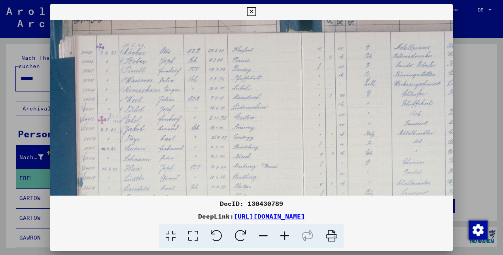
scroll to position [67, 90]
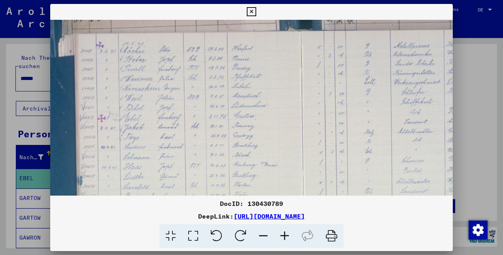
drag, startPoint x: 206, startPoint y: 53, endPoint x: 196, endPoint y: 72, distance: 21.4
click at [196, 72] on img at bounding box center [284, 169] width 649 height 433
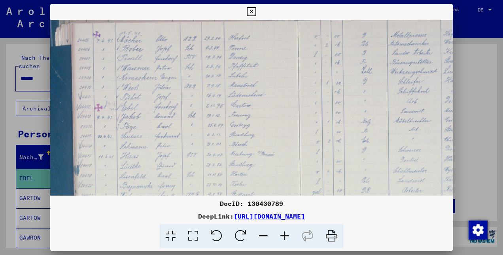
scroll to position [79, 96]
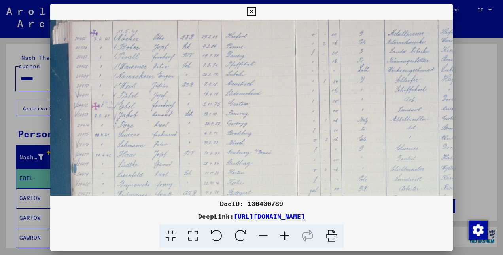
click at [282, 110] on img at bounding box center [278, 156] width 649 height 433
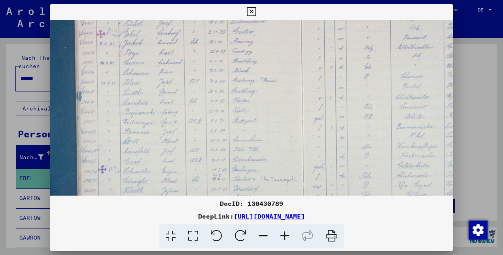
drag, startPoint x: 257, startPoint y: 154, endPoint x: 265, endPoint y: 87, distance: 67.6
click at [265, 87] on img at bounding box center [283, 84] width 649 height 433
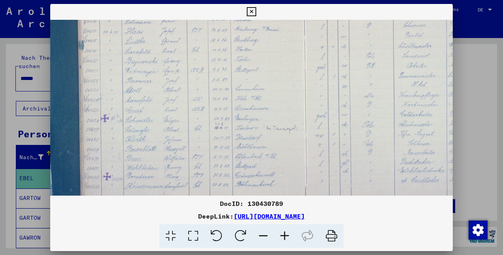
drag, startPoint x: 256, startPoint y: 129, endPoint x: 260, endPoint y: 80, distance: 48.8
click at [260, 80] on img at bounding box center [286, 33] width 649 height 433
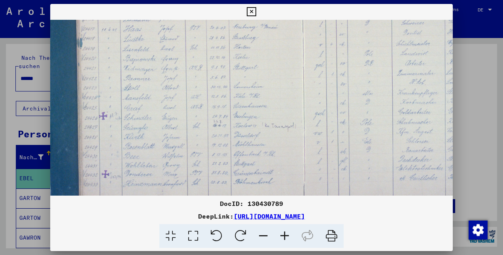
scroll to position [204, 90]
click at [253, 125] on img at bounding box center [284, 31] width 649 height 433
click at [252, 13] on icon at bounding box center [251, 11] width 9 height 9
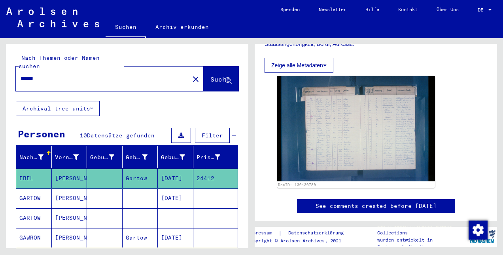
click at [27, 188] on mat-cell "GARTOW" at bounding box center [34, 197] width 36 height 19
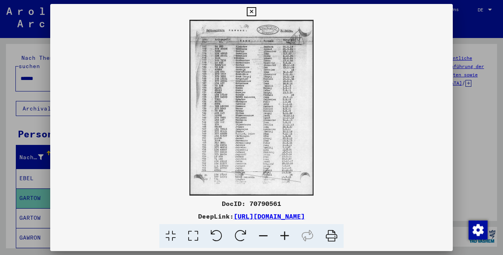
click at [282, 238] on icon at bounding box center [284, 236] width 21 height 24
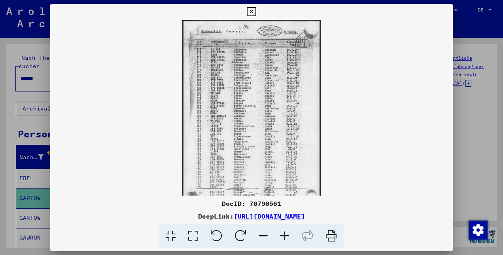
click at [282, 238] on icon at bounding box center [284, 236] width 21 height 24
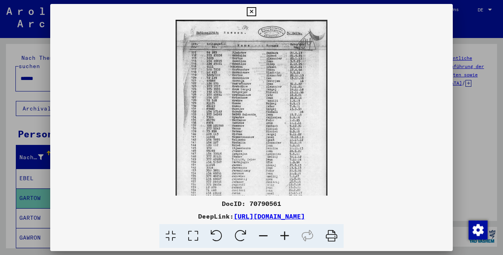
click at [282, 238] on icon at bounding box center [284, 236] width 21 height 24
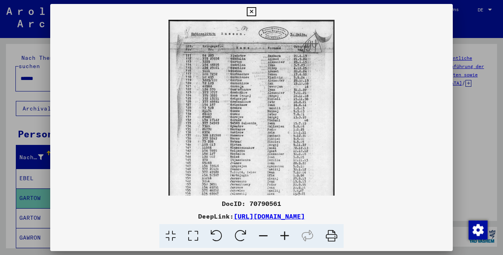
click at [282, 238] on icon at bounding box center [284, 236] width 21 height 24
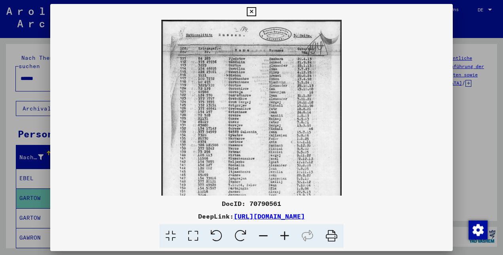
click at [282, 238] on icon at bounding box center [284, 236] width 21 height 24
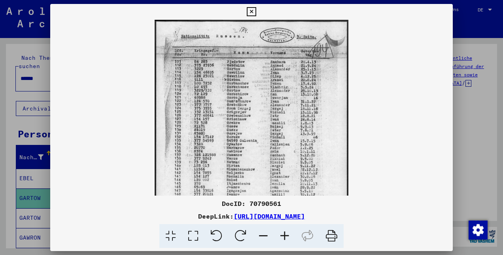
click at [282, 238] on icon at bounding box center [284, 236] width 21 height 24
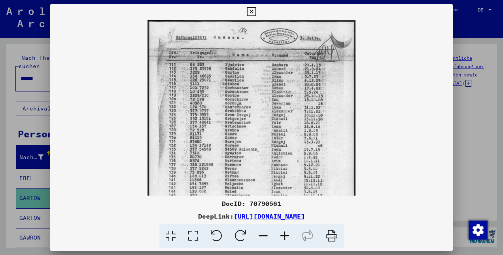
click at [282, 238] on icon at bounding box center [284, 236] width 21 height 24
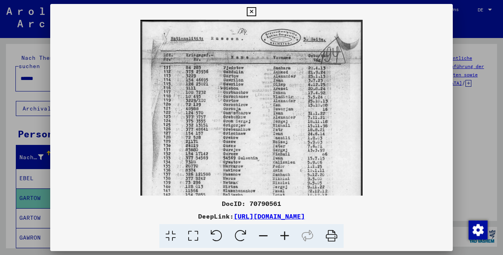
click at [282, 238] on icon at bounding box center [284, 236] width 21 height 24
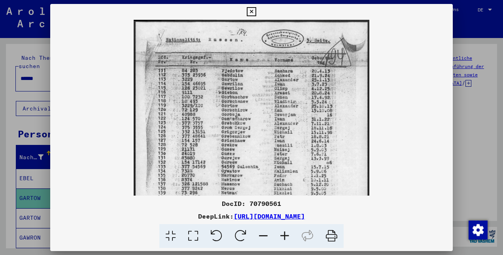
click at [282, 238] on icon at bounding box center [284, 236] width 21 height 24
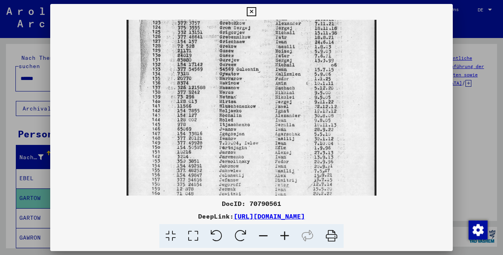
drag, startPoint x: 246, startPoint y: 167, endPoint x: 238, endPoint y: 63, distance: 104.3
click at [238, 63] on img at bounding box center [252, 91] width 250 height 354
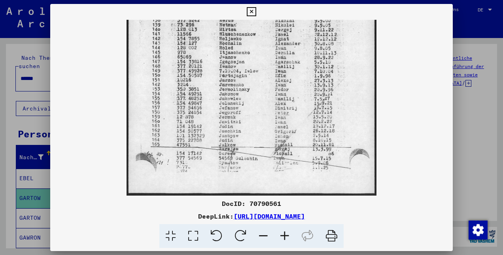
drag, startPoint x: 231, startPoint y: 123, endPoint x: 234, endPoint y: 40, distance: 82.7
click at [234, 40] on img at bounding box center [252, 19] width 250 height 354
click at [255, 12] on icon at bounding box center [251, 11] width 9 height 9
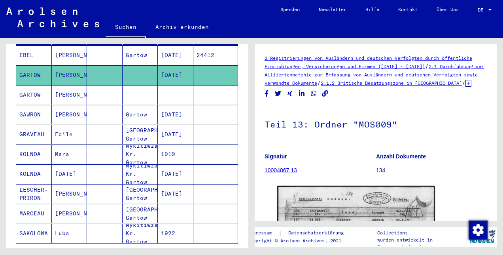
scroll to position [133, 0]
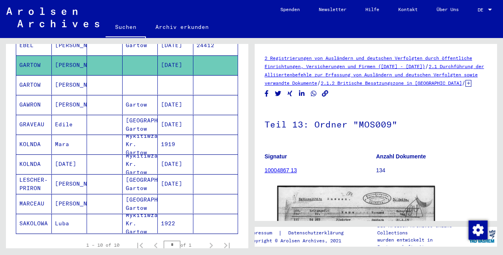
click at [28, 95] on mat-cell "GAWRON" at bounding box center [34, 104] width 36 height 19
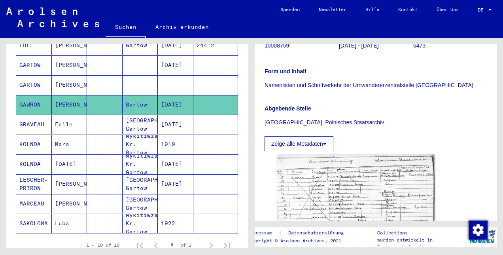
scroll to position [150, 0]
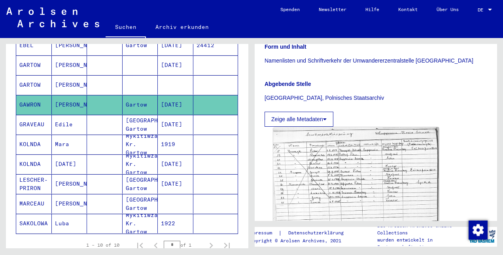
click at [345, 149] on img at bounding box center [356, 181] width 166 height 109
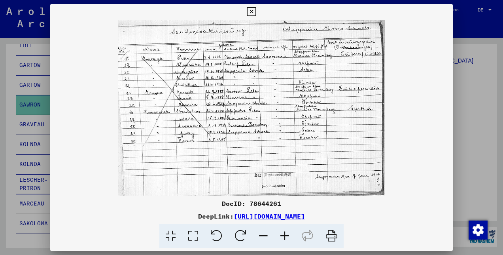
click at [285, 235] on icon at bounding box center [284, 236] width 21 height 24
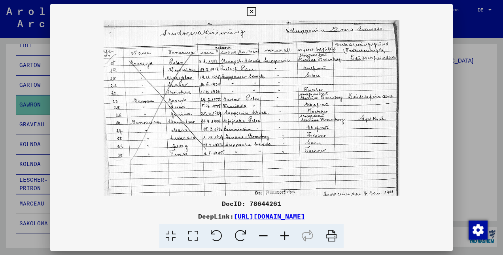
click at [285, 235] on icon at bounding box center [284, 236] width 21 height 24
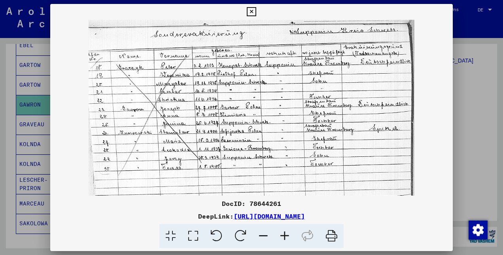
click at [285, 235] on icon at bounding box center [284, 236] width 21 height 24
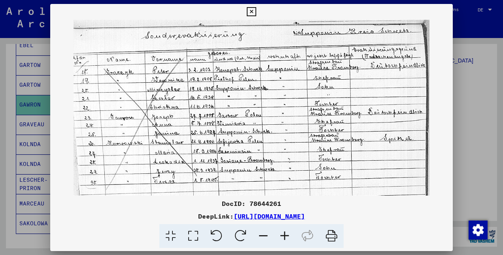
click at [285, 235] on icon at bounding box center [284, 236] width 21 height 24
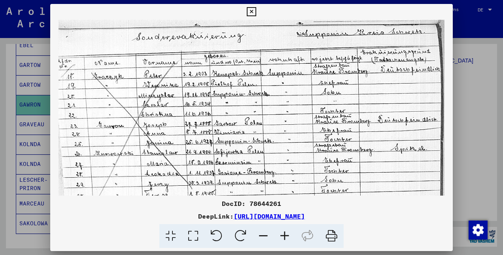
click at [285, 235] on icon at bounding box center [284, 236] width 21 height 24
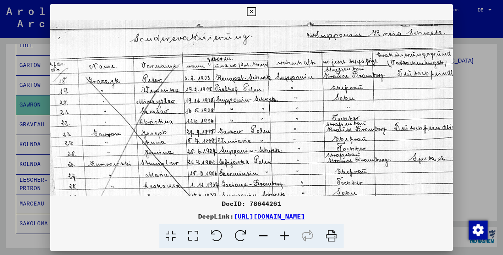
click at [285, 235] on icon at bounding box center [284, 236] width 21 height 24
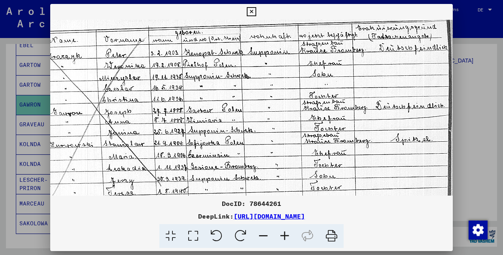
scroll to position [29, 43]
drag, startPoint x: 241, startPoint y: 131, endPoint x: 146, endPoint y: 110, distance: 97.3
click at [146, 110] on img at bounding box center [230, 138] width 446 height 294
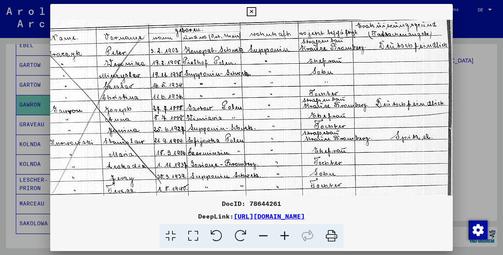
scroll to position [32, 43]
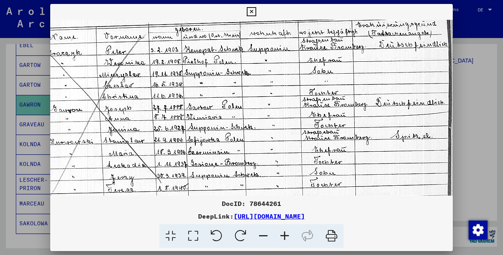
drag, startPoint x: 102, startPoint y: 108, endPoint x: 217, endPoint y: 121, distance: 115.7
click at [217, 121] on img at bounding box center [230, 134] width 446 height 294
click at [251, 12] on icon at bounding box center [251, 11] width 9 height 9
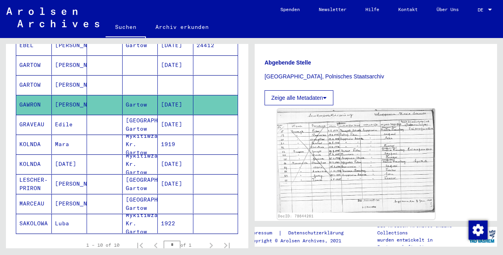
scroll to position [172, 0]
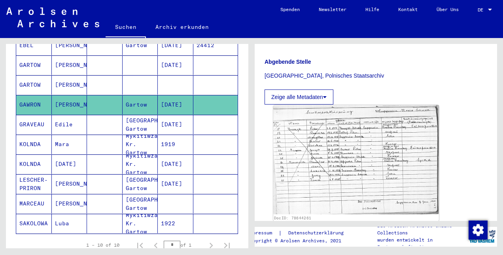
click at [361, 145] on img at bounding box center [356, 159] width 166 height 109
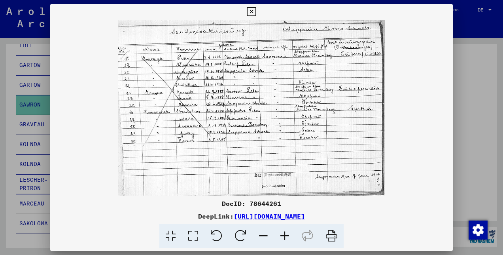
click at [282, 236] on icon at bounding box center [284, 236] width 21 height 24
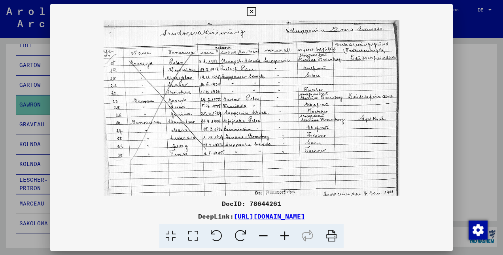
click at [282, 236] on icon at bounding box center [284, 236] width 21 height 24
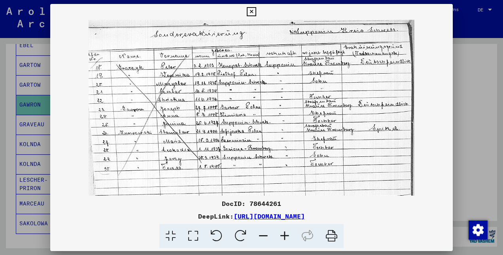
click at [282, 236] on icon at bounding box center [284, 236] width 21 height 24
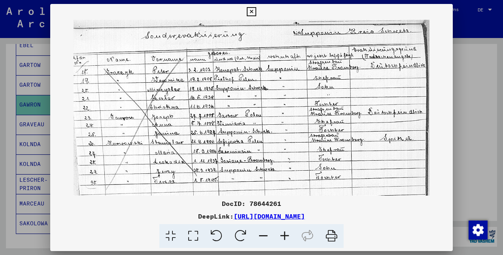
click at [282, 236] on icon at bounding box center [284, 236] width 21 height 24
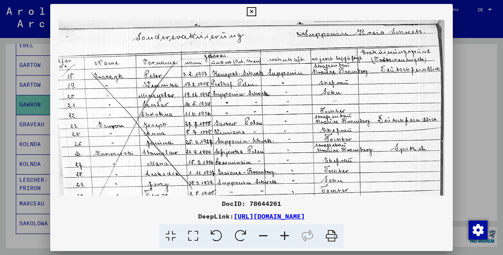
click at [282, 236] on icon at bounding box center [284, 236] width 21 height 24
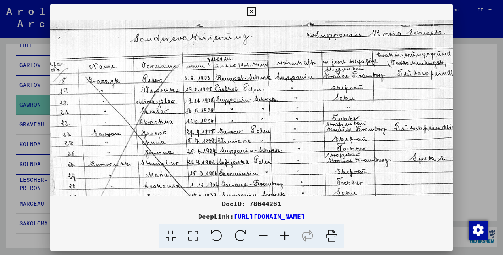
click at [282, 236] on icon at bounding box center [284, 236] width 21 height 24
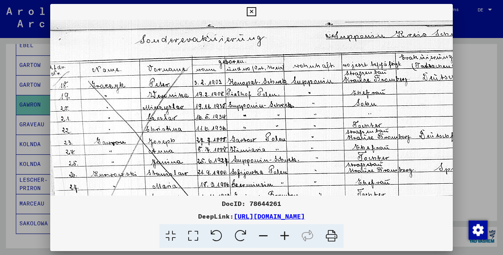
click at [252, 13] on icon at bounding box center [251, 11] width 9 height 9
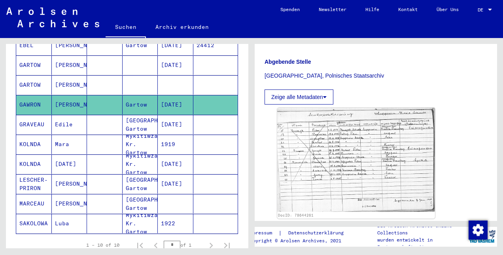
click at [62, 115] on mat-cell "Edile" at bounding box center [70, 124] width 36 height 19
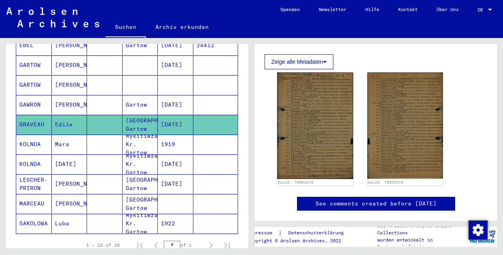
scroll to position [138, 0]
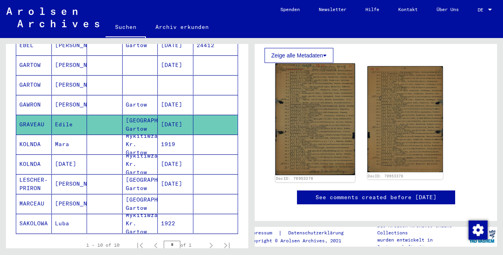
click at [289, 117] on img at bounding box center [314, 119] width 79 height 112
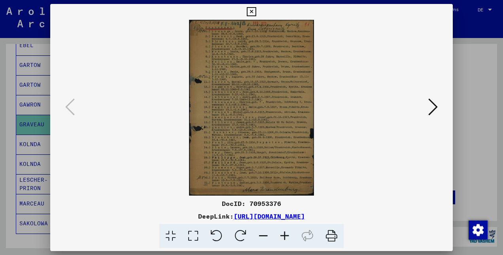
click at [285, 233] on icon at bounding box center [284, 236] width 21 height 24
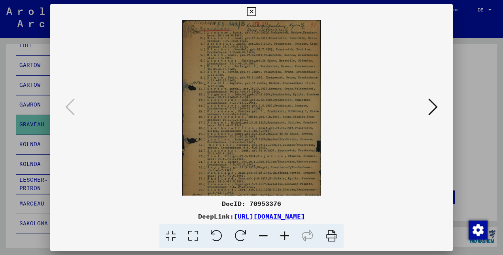
click at [285, 233] on icon at bounding box center [284, 236] width 21 height 24
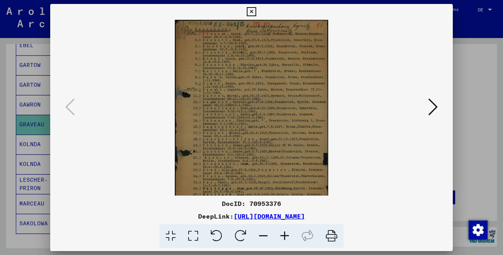
click at [285, 233] on icon at bounding box center [284, 236] width 21 height 24
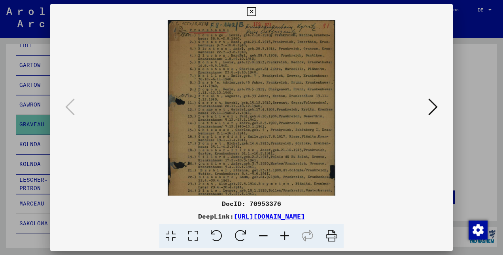
click at [285, 233] on icon at bounding box center [284, 236] width 21 height 24
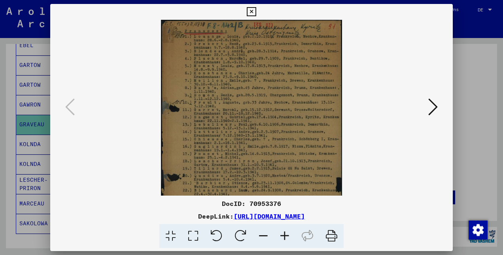
click at [285, 233] on icon at bounding box center [284, 236] width 21 height 24
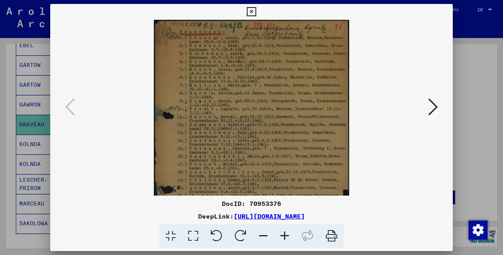
click at [285, 233] on icon at bounding box center [284, 236] width 21 height 24
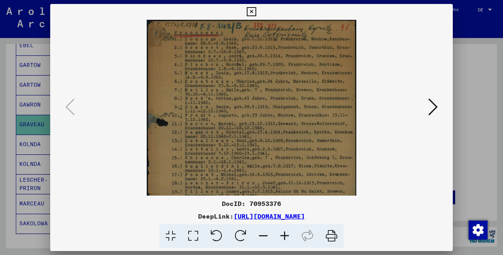
click at [285, 233] on icon at bounding box center [284, 236] width 21 height 24
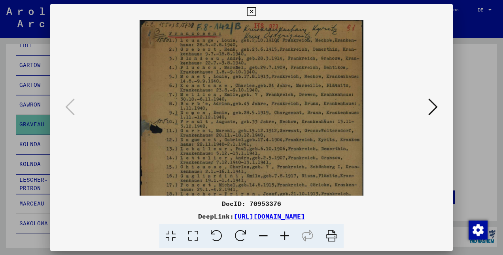
click at [285, 233] on icon at bounding box center [284, 236] width 21 height 24
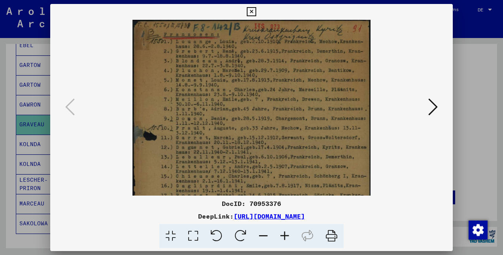
click at [285, 233] on icon at bounding box center [284, 236] width 21 height 24
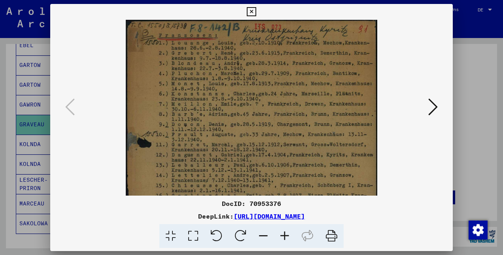
scroll to position [2, 0]
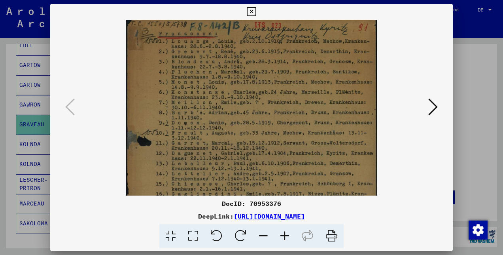
drag, startPoint x: 274, startPoint y: 153, endPoint x: 263, endPoint y: 152, distance: 10.3
click at [263, 152] on img at bounding box center [252, 195] width 252 height 354
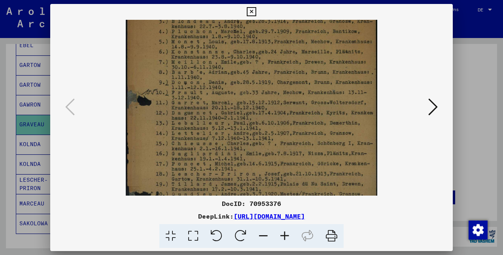
scroll to position [45, 0]
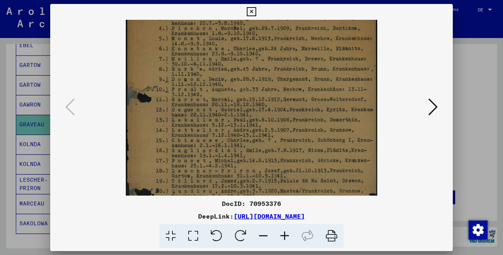
drag, startPoint x: 263, startPoint y: 152, endPoint x: 262, endPoint y: 111, distance: 41.1
click at [262, 111] on img at bounding box center [252, 152] width 252 height 354
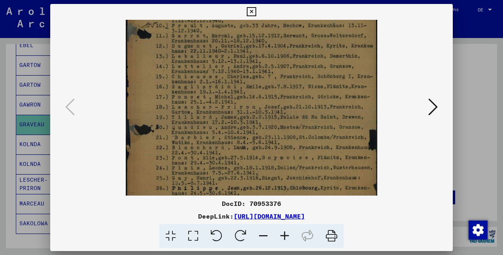
drag, startPoint x: 262, startPoint y: 161, endPoint x: 262, endPoint y: 96, distance: 64.9
click at [262, 96] on img at bounding box center [252, 88] width 252 height 354
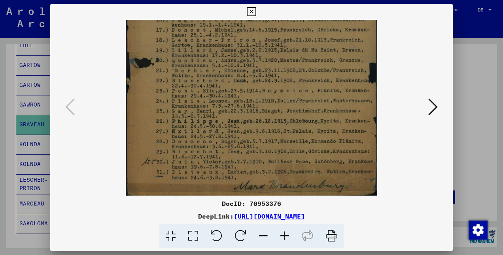
scroll to position [178, 0]
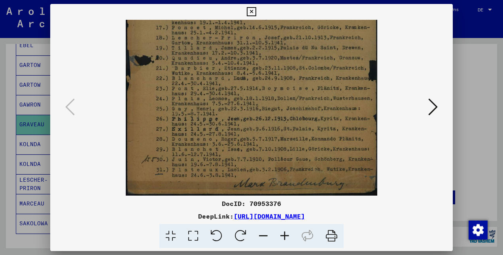
drag, startPoint x: 256, startPoint y: 165, endPoint x: 252, endPoint y: 100, distance: 65.0
click at [252, 100] on img at bounding box center [252, 19] width 252 height 354
click at [432, 106] on icon at bounding box center [432, 106] width 9 height 19
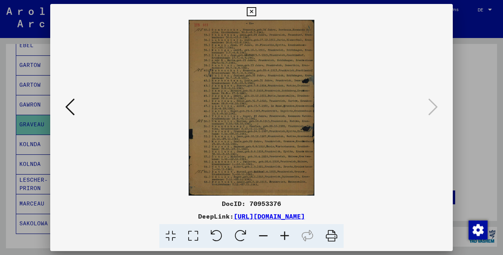
click at [286, 236] on icon at bounding box center [284, 236] width 21 height 24
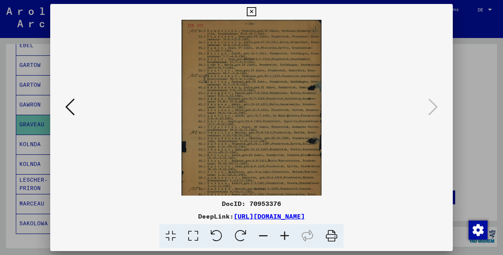
click at [286, 236] on icon at bounding box center [284, 236] width 21 height 24
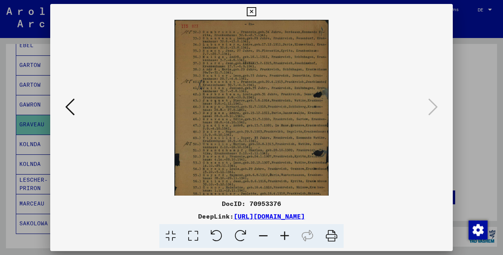
click at [286, 236] on icon at bounding box center [284, 236] width 21 height 24
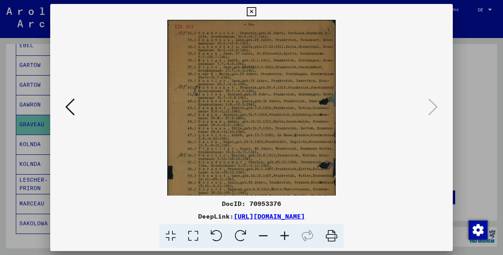
click at [286, 236] on icon at bounding box center [284, 236] width 21 height 24
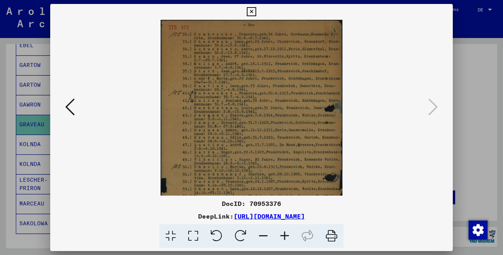
click at [286, 236] on icon at bounding box center [284, 236] width 21 height 24
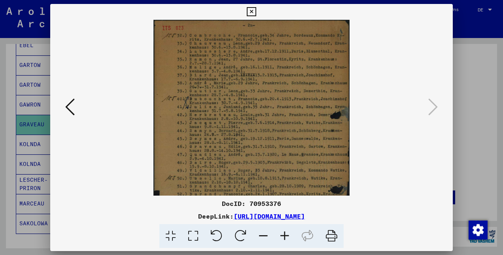
click at [286, 236] on icon at bounding box center [284, 236] width 21 height 24
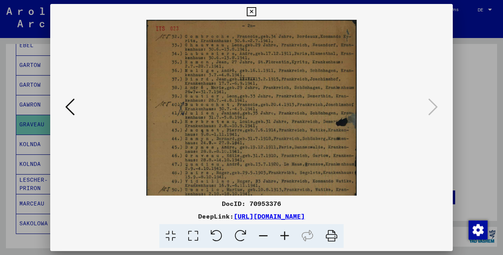
click at [286, 236] on icon at bounding box center [284, 236] width 21 height 24
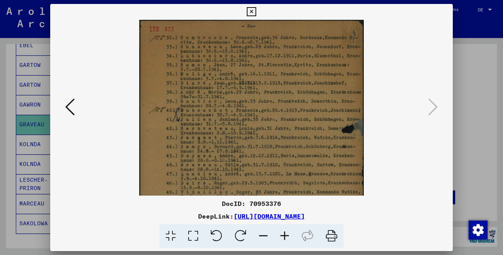
click at [286, 236] on icon at bounding box center [284, 236] width 21 height 24
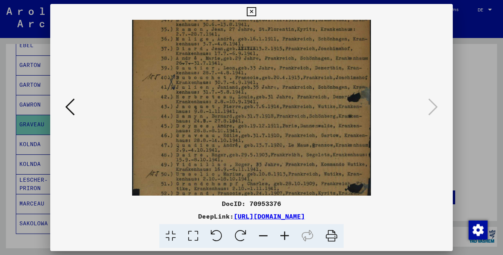
drag, startPoint x: 303, startPoint y: 152, endPoint x: 296, endPoint y: 116, distance: 36.7
click at [296, 116] on img at bounding box center [251, 148] width 239 height 334
click at [296, 160] on img at bounding box center [251, 148] width 239 height 334
click at [262, 236] on icon at bounding box center [263, 236] width 21 height 24
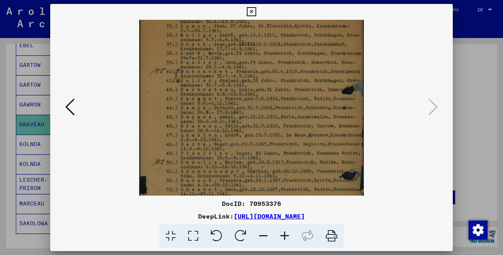
click at [262, 236] on icon at bounding box center [263, 236] width 21 height 24
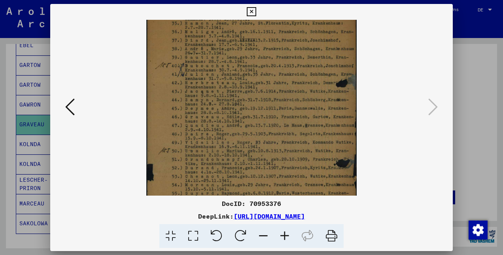
click at [262, 236] on icon at bounding box center [263, 236] width 21 height 24
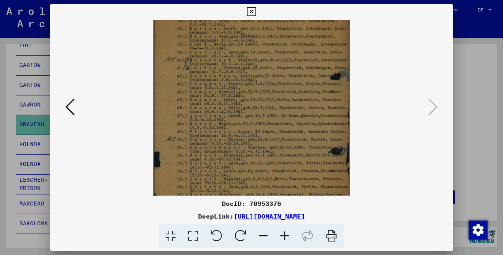
click at [262, 236] on icon at bounding box center [263, 236] width 21 height 24
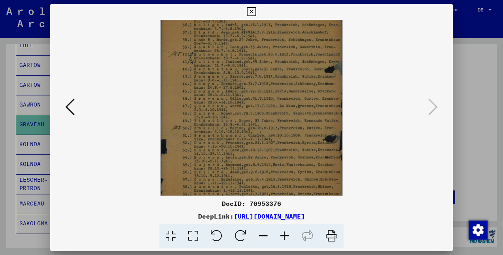
click at [262, 236] on icon at bounding box center [263, 236] width 21 height 24
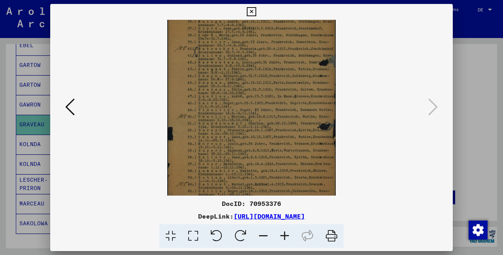
click at [262, 236] on icon at bounding box center [263, 236] width 21 height 24
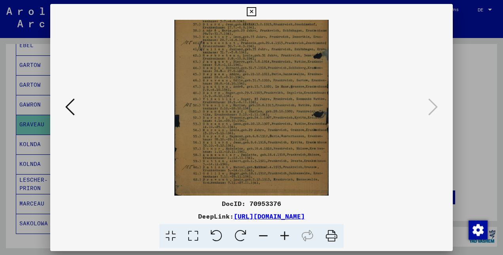
click at [262, 236] on icon at bounding box center [263, 236] width 21 height 24
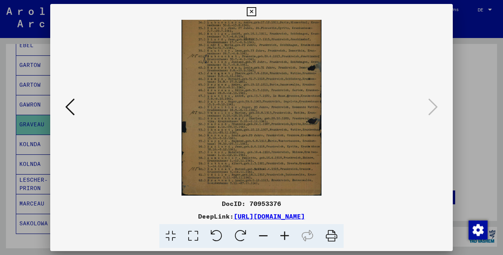
click at [262, 236] on icon at bounding box center [263, 236] width 21 height 24
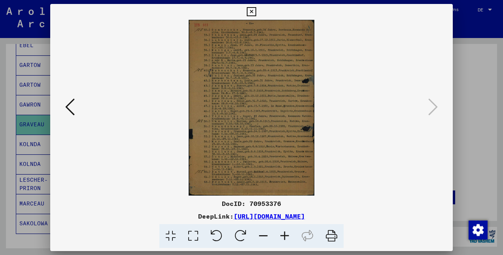
click at [262, 236] on icon at bounding box center [263, 236] width 21 height 24
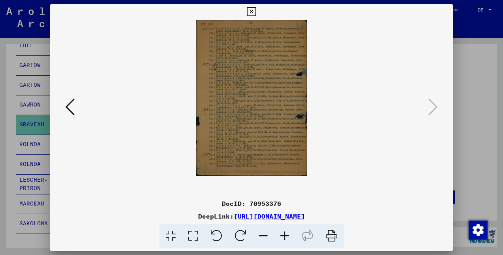
click at [283, 236] on icon at bounding box center [284, 236] width 21 height 24
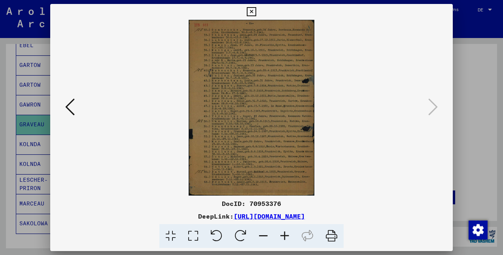
click at [66, 109] on icon at bounding box center [69, 106] width 9 height 19
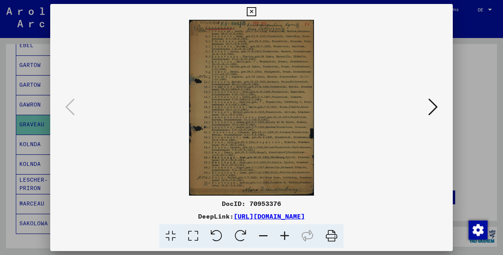
click at [431, 109] on icon at bounding box center [432, 106] width 9 height 19
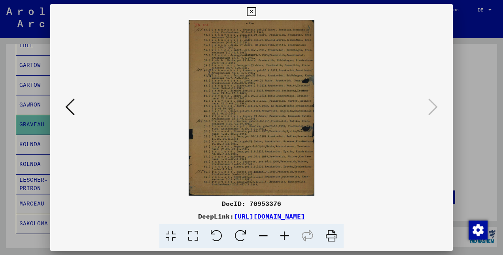
click at [250, 9] on icon at bounding box center [251, 11] width 9 height 9
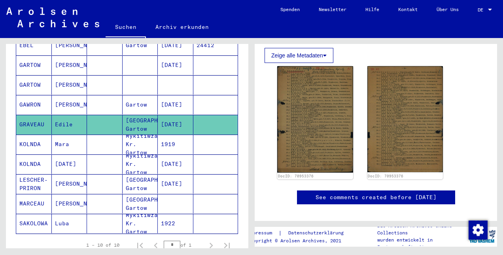
click at [59, 134] on mat-cell "Mara" at bounding box center [70, 143] width 36 height 19
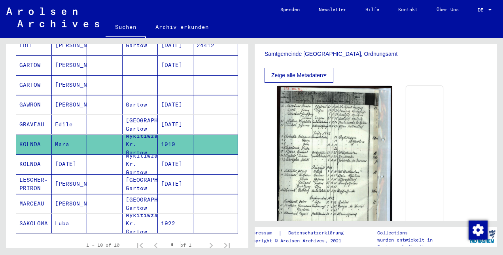
scroll to position [246, 0]
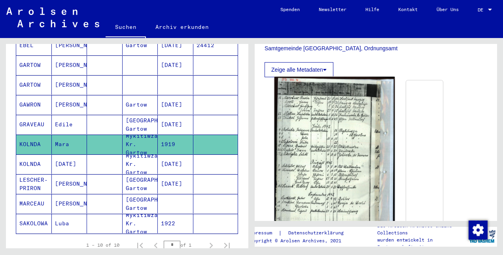
click at [317, 136] on img at bounding box center [334, 150] width 120 height 147
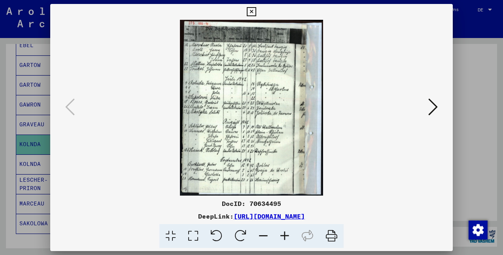
click at [285, 234] on icon at bounding box center [284, 236] width 21 height 24
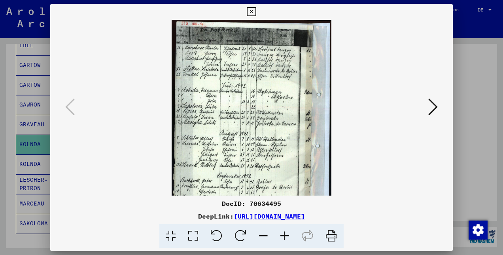
click at [285, 234] on icon at bounding box center [284, 236] width 21 height 24
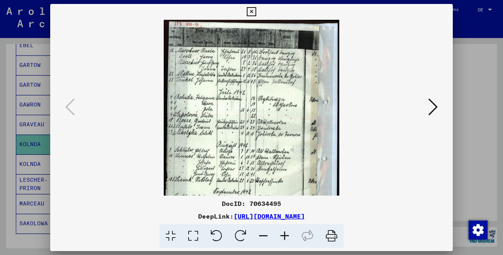
click at [285, 234] on icon at bounding box center [284, 236] width 21 height 24
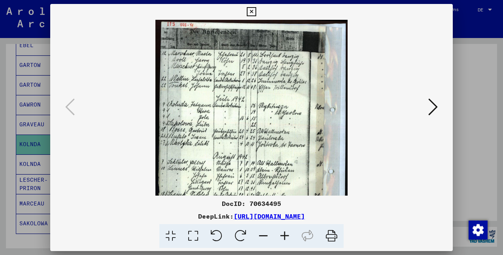
click at [285, 234] on icon at bounding box center [284, 236] width 21 height 24
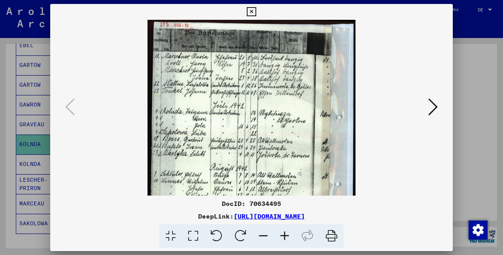
click at [285, 234] on icon at bounding box center [284, 236] width 21 height 24
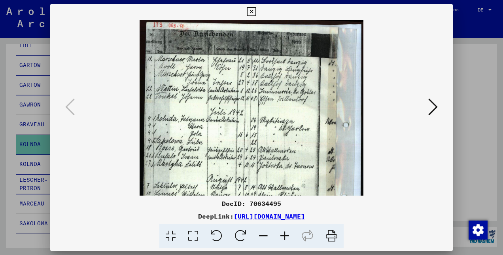
click at [285, 234] on icon at bounding box center [284, 236] width 21 height 24
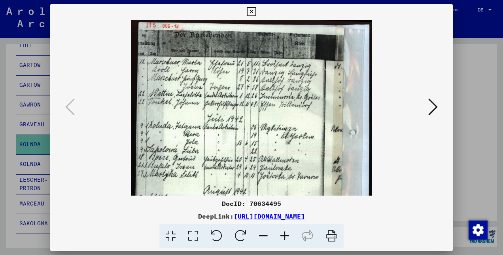
click at [285, 234] on icon at bounding box center [284, 236] width 21 height 24
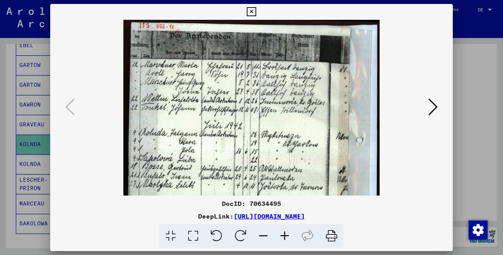
click at [285, 234] on icon at bounding box center [284, 236] width 21 height 24
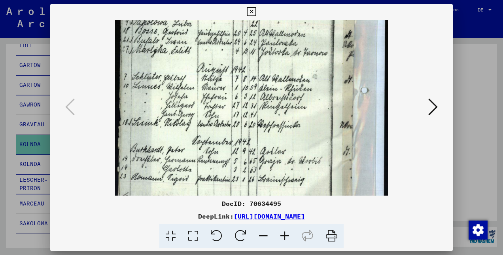
scroll to position [158, 0]
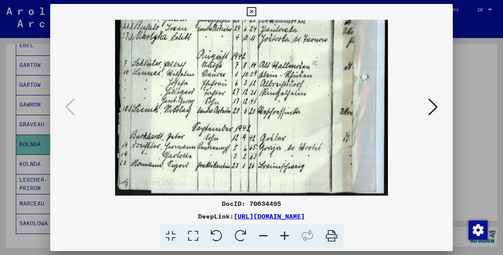
drag, startPoint x: 270, startPoint y: 168, endPoint x: 286, endPoint y: -2, distance: 170.4
click at [286, 0] on html "Suchen Archiv erkunden Spenden Newsletter Hilfe Kontakt Über Uns Suchen Archiv …" at bounding box center [251, 127] width 503 height 255
click at [434, 104] on icon at bounding box center [432, 106] width 9 height 19
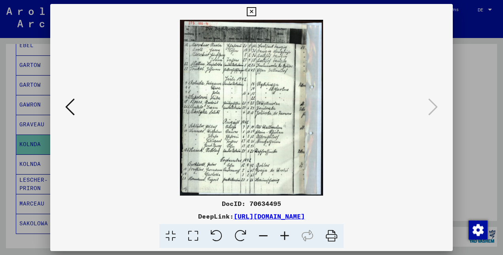
click at [250, 8] on icon at bounding box center [251, 11] width 9 height 9
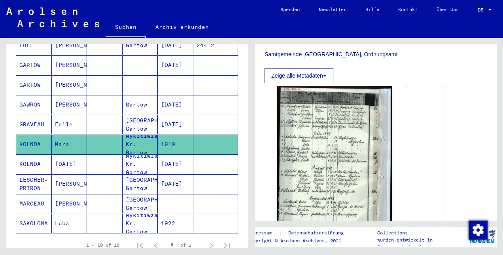
scroll to position [241, 0]
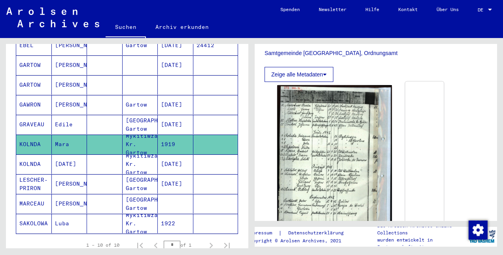
click at [408, 81] on img at bounding box center [424, 81] width 39 height 0
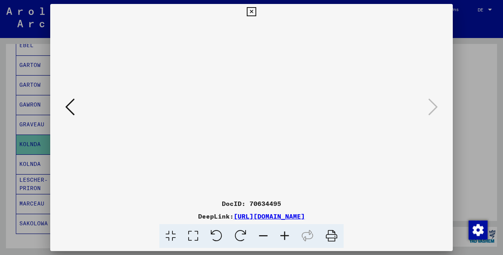
click at [281, 237] on icon at bounding box center [284, 236] width 21 height 24
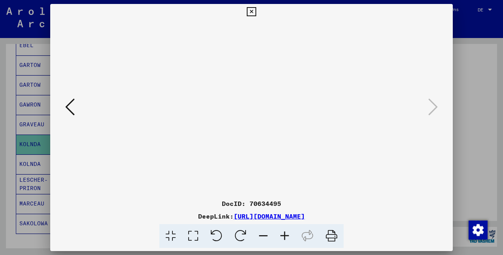
click at [281, 237] on icon at bounding box center [284, 236] width 21 height 24
drag, startPoint x: 311, startPoint y: 168, endPoint x: 318, endPoint y: 74, distance: 94.4
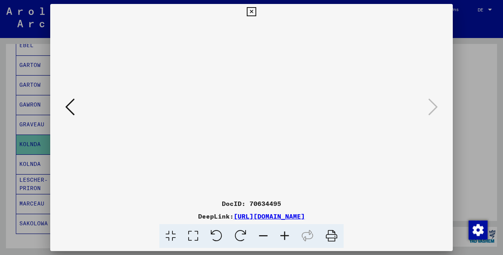
click at [252, 74] on img at bounding box center [252, 187] width 0 height 334
drag, startPoint x: 312, startPoint y: 146, endPoint x: 318, endPoint y: 80, distance: 65.9
click at [252, 80] on img at bounding box center [252, 187] width 0 height 334
click at [251, 11] on icon at bounding box center [251, 11] width 9 height 9
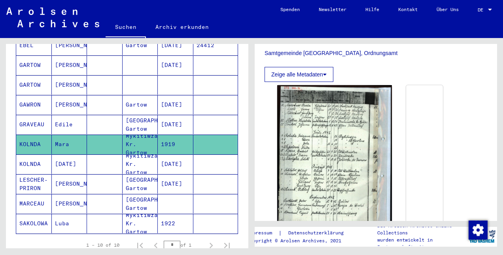
click at [33, 154] on mat-cell "KOLNDA" at bounding box center [34, 163] width 36 height 19
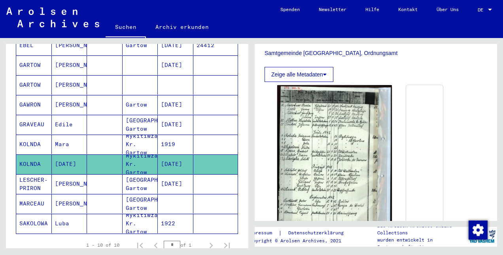
click at [33, 154] on mat-cell "KOLNDA" at bounding box center [34, 163] width 36 height 19
click at [30, 174] on mat-cell "LESCHER-PRIRON" at bounding box center [34, 183] width 36 height 19
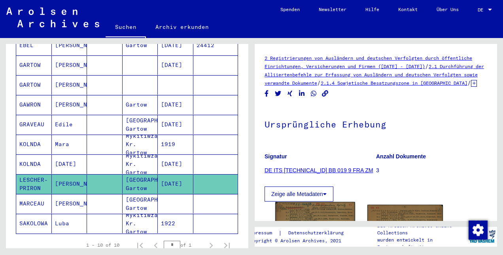
click at [321, 219] on img at bounding box center [314, 258] width 79 height 112
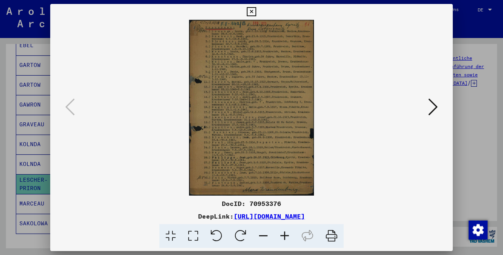
click at [431, 107] on icon at bounding box center [432, 106] width 9 height 19
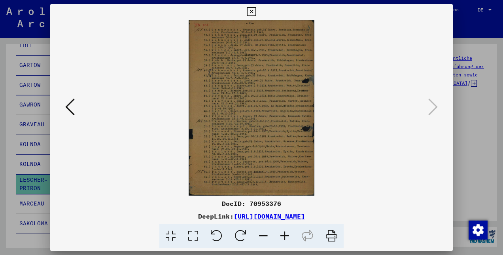
click at [250, 11] on icon at bounding box center [251, 11] width 9 height 9
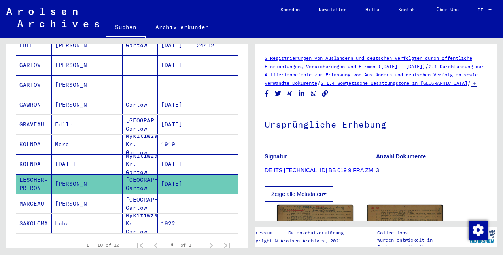
click at [60, 194] on mat-cell "[PERSON_NAME]" at bounding box center [70, 203] width 36 height 19
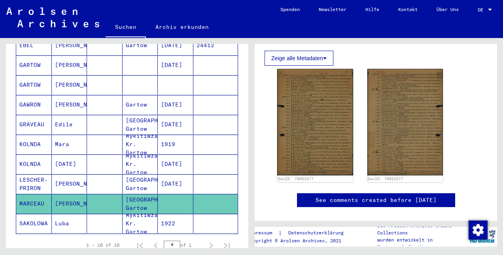
scroll to position [151, 0]
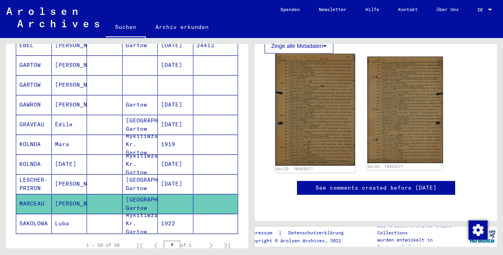
click at [318, 112] on img at bounding box center [314, 110] width 79 height 112
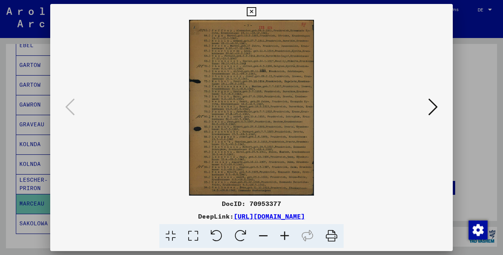
click at [283, 235] on icon at bounding box center [284, 236] width 21 height 24
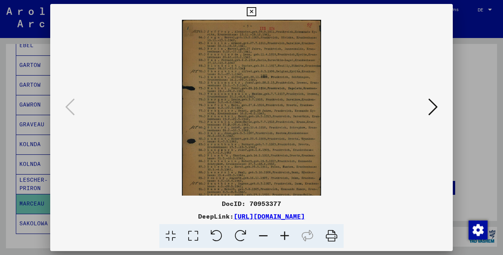
click at [283, 235] on icon at bounding box center [284, 236] width 21 height 24
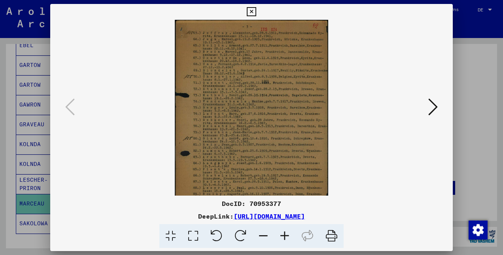
click at [283, 235] on icon at bounding box center [284, 236] width 21 height 24
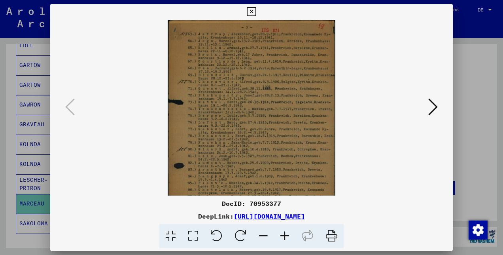
click at [283, 235] on icon at bounding box center [284, 236] width 21 height 24
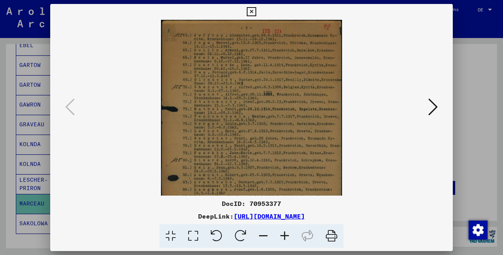
click at [283, 235] on icon at bounding box center [284, 236] width 21 height 24
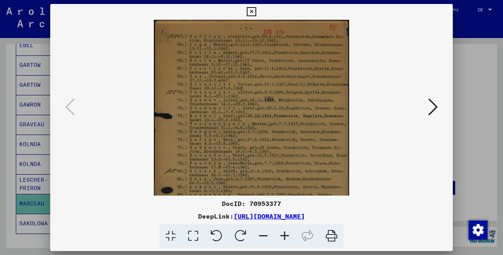
click at [283, 235] on icon at bounding box center [284, 236] width 21 height 24
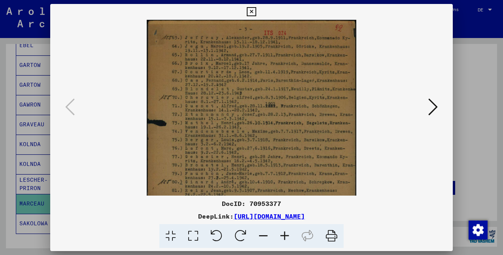
click at [283, 235] on icon at bounding box center [284, 236] width 21 height 24
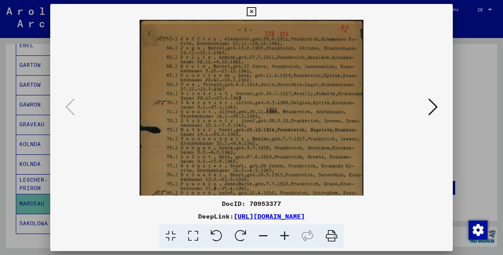
click at [283, 235] on icon at bounding box center [284, 236] width 21 height 24
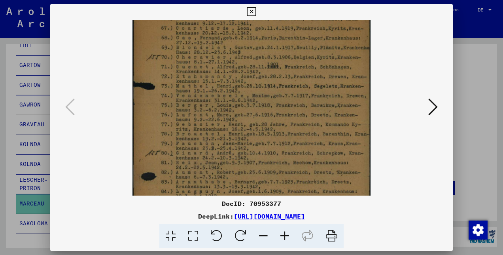
drag, startPoint x: 294, startPoint y: 151, endPoint x: 286, endPoint y: 103, distance: 48.8
click at [286, 103] on img at bounding box center [251, 136] width 238 height 334
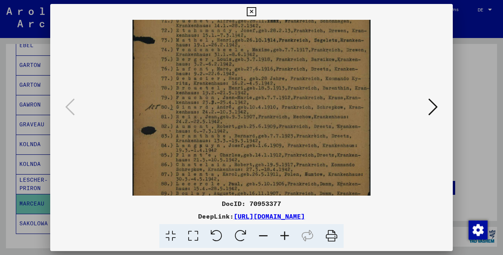
scroll to position [96, 0]
drag, startPoint x: 282, startPoint y: 144, endPoint x: 278, endPoint y: 102, distance: 41.7
click at [278, 102] on img at bounding box center [251, 91] width 238 height 334
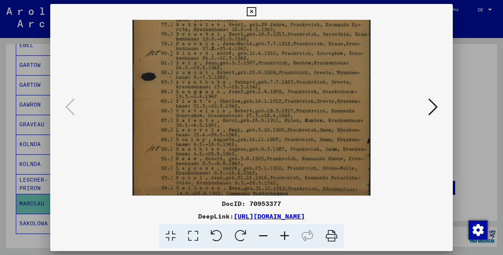
drag, startPoint x: 283, startPoint y: 160, endPoint x: 275, endPoint y: 101, distance: 59.4
click at [275, 101] on img at bounding box center [251, 37] width 238 height 334
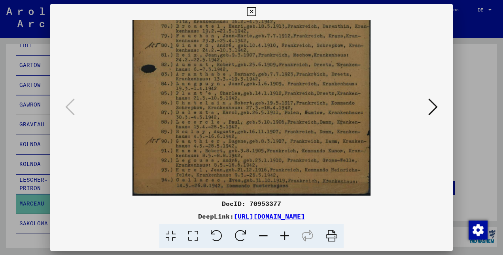
drag, startPoint x: 278, startPoint y: 146, endPoint x: 271, endPoint y: 116, distance: 30.0
click at [271, 116] on img at bounding box center [251, 29] width 238 height 334
click at [434, 105] on icon at bounding box center [432, 106] width 9 height 19
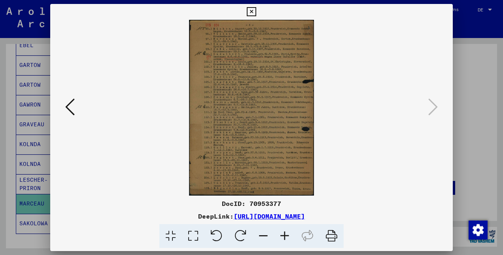
click at [283, 235] on icon at bounding box center [284, 236] width 21 height 24
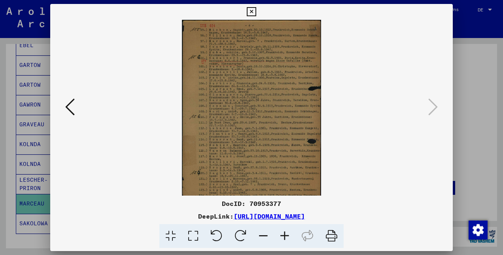
click at [283, 235] on icon at bounding box center [284, 236] width 21 height 24
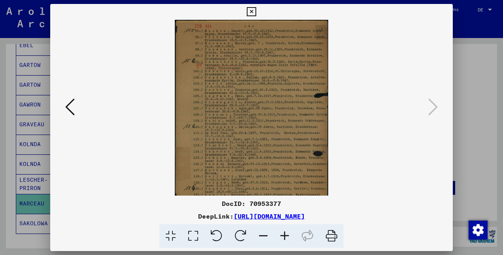
click at [283, 235] on icon at bounding box center [284, 236] width 21 height 24
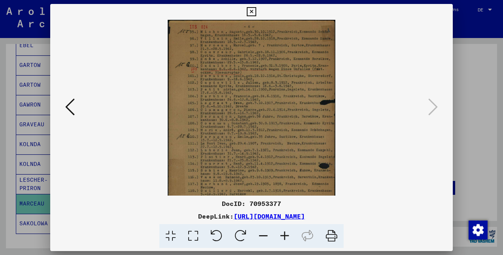
click at [283, 235] on icon at bounding box center [284, 236] width 21 height 24
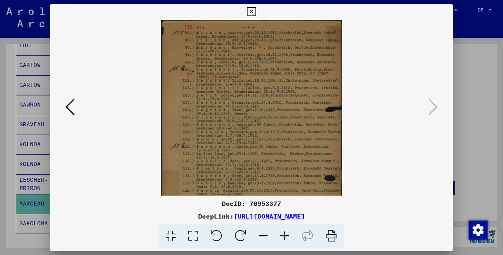
click at [283, 235] on icon at bounding box center [284, 236] width 21 height 24
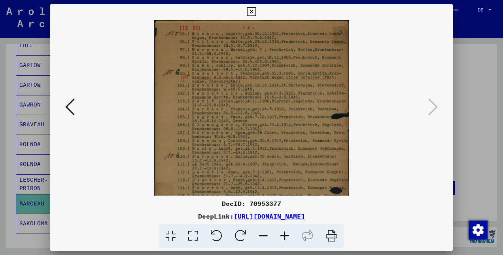
click at [283, 235] on icon at bounding box center [284, 236] width 21 height 24
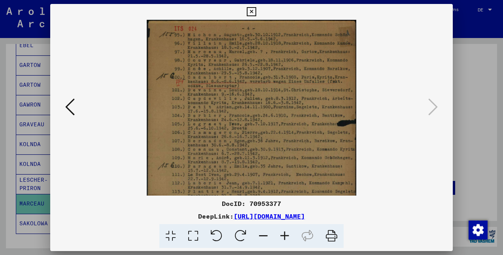
click at [283, 235] on icon at bounding box center [284, 236] width 21 height 24
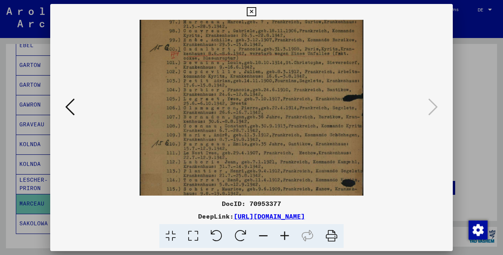
scroll to position [36, 0]
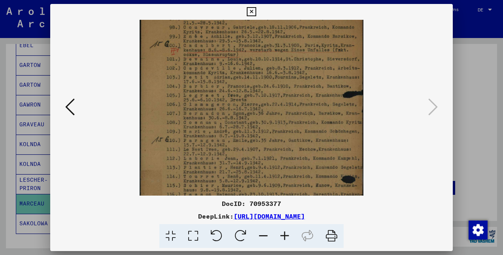
drag, startPoint x: 266, startPoint y: 167, endPoint x: 263, endPoint y: 134, distance: 33.0
click at [263, 134] on img at bounding box center [252, 141] width 224 height 314
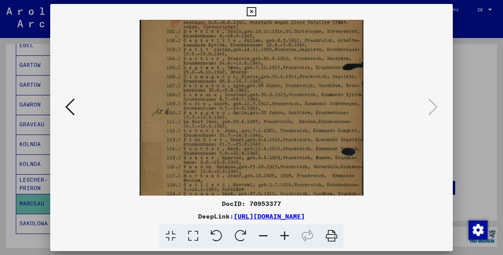
drag, startPoint x: 263, startPoint y: 157, endPoint x: 263, endPoint y: 130, distance: 26.9
click at [263, 130] on img at bounding box center [252, 114] width 224 height 314
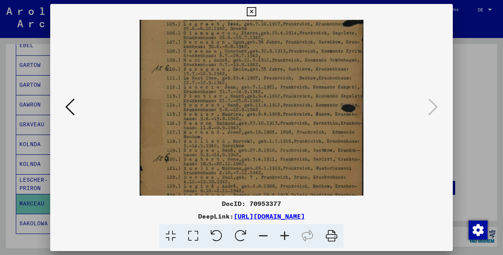
scroll to position [111, 0]
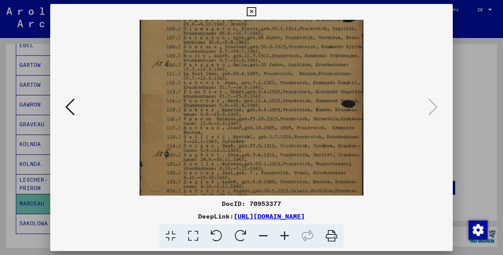
drag, startPoint x: 261, startPoint y: 157, endPoint x: 255, endPoint y: 116, distance: 41.5
click at [255, 116] on img at bounding box center [252, 66] width 224 height 314
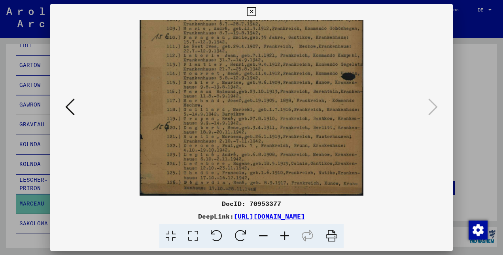
scroll to position [137, 0]
drag, startPoint x: 252, startPoint y: 153, endPoint x: 250, endPoint y: 112, distance: 41.6
click at [250, 112] on img at bounding box center [252, 40] width 224 height 314
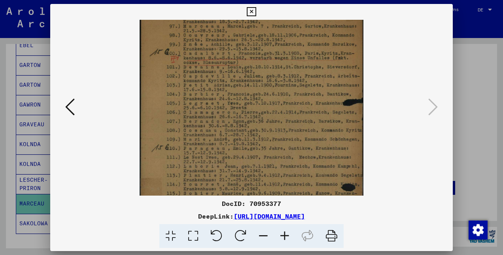
scroll to position [27, 0]
drag, startPoint x: 275, startPoint y: 43, endPoint x: 259, endPoint y: 165, distance: 122.8
click at [259, 165] on img at bounding box center [252, 150] width 224 height 314
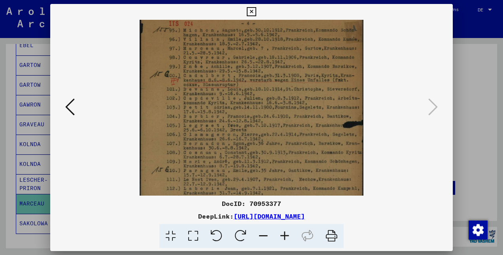
scroll to position [4, 0]
drag, startPoint x: 260, startPoint y: 82, endPoint x: 260, endPoint y: 108, distance: 25.7
click at [260, 108] on img at bounding box center [252, 173] width 224 height 314
click at [264, 236] on icon at bounding box center [263, 236] width 21 height 24
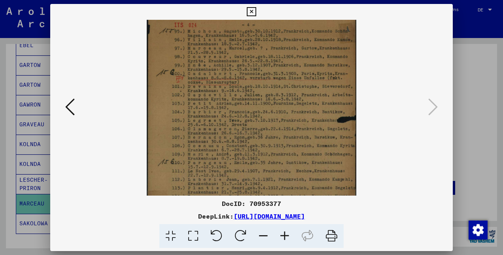
click at [264, 236] on icon at bounding box center [263, 236] width 21 height 24
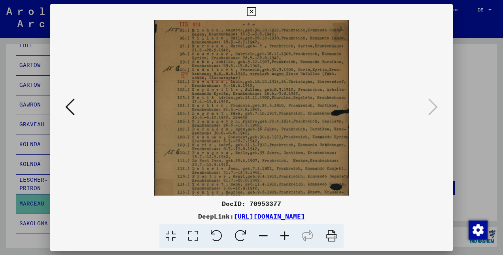
click at [264, 236] on icon at bounding box center [263, 236] width 21 height 24
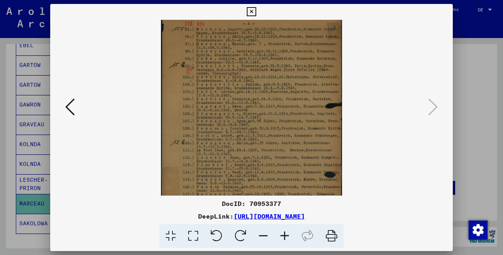
click at [264, 236] on icon at bounding box center [263, 236] width 21 height 24
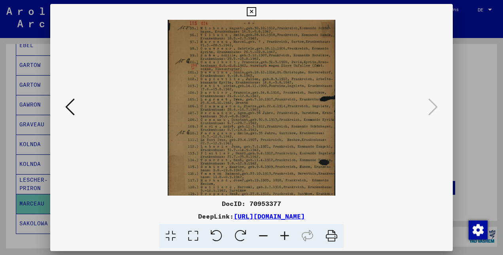
click at [264, 236] on icon at bounding box center [263, 236] width 21 height 24
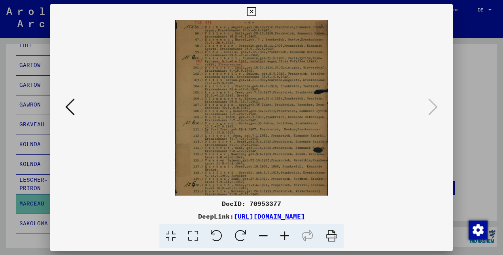
click at [264, 236] on icon at bounding box center [263, 236] width 21 height 24
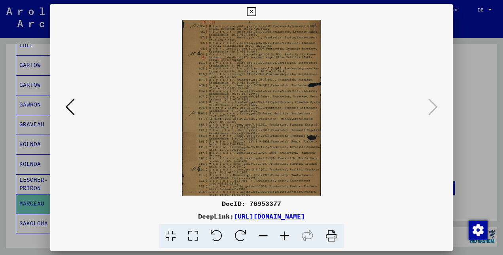
click at [264, 236] on icon at bounding box center [263, 236] width 21 height 24
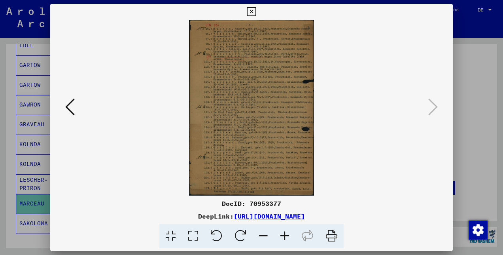
click at [264, 236] on icon at bounding box center [263, 236] width 21 height 24
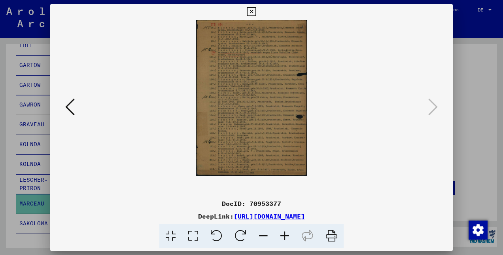
click at [285, 237] on icon at bounding box center [284, 236] width 21 height 24
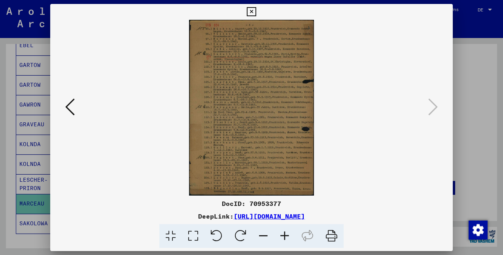
click at [67, 105] on icon at bounding box center [69, 106] width 9 height 19
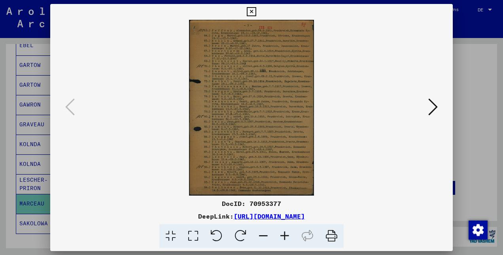
click at [252, 11] on icon at bounding box center [251, 11] width 9 height 9
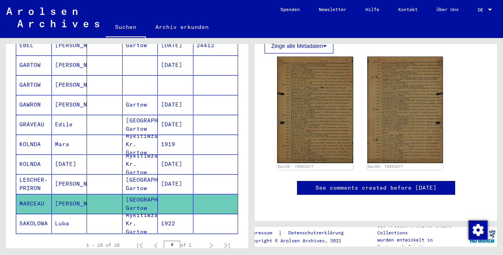
click at [58, 214] on mat-cell "Luba" at bounding box center [70, 223] width 36 height 19
